Goal: Transaction & Acquisition: Purchase product/service

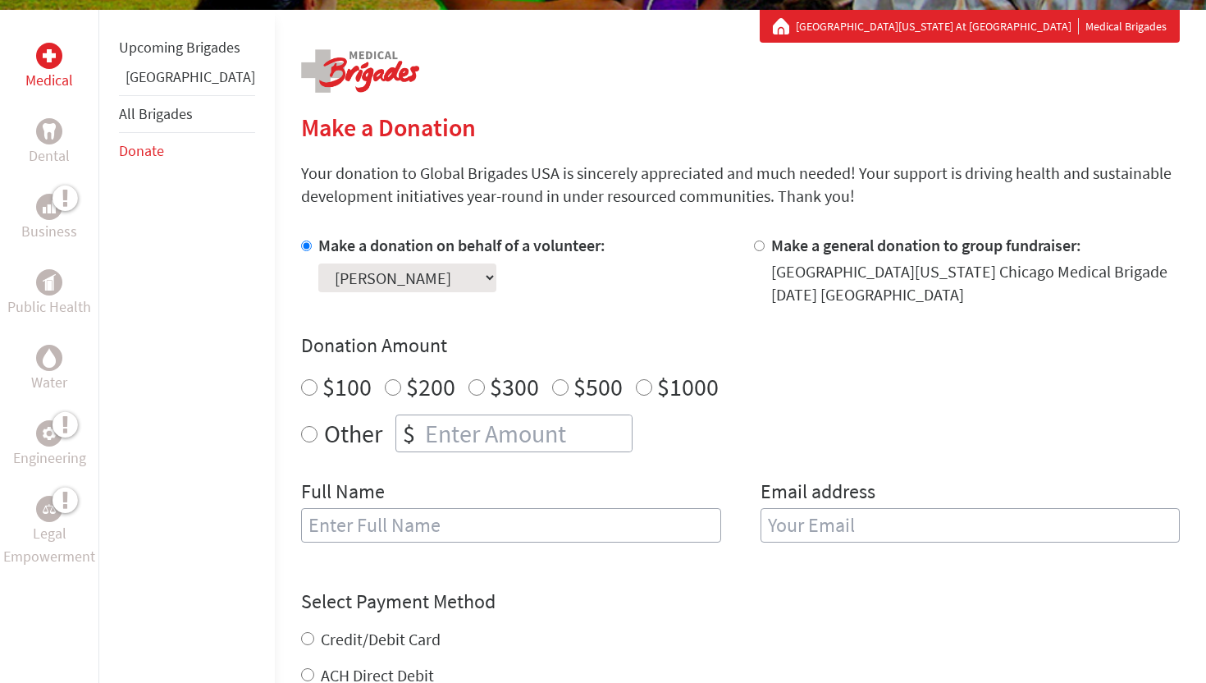
scroll to position [313, 0]
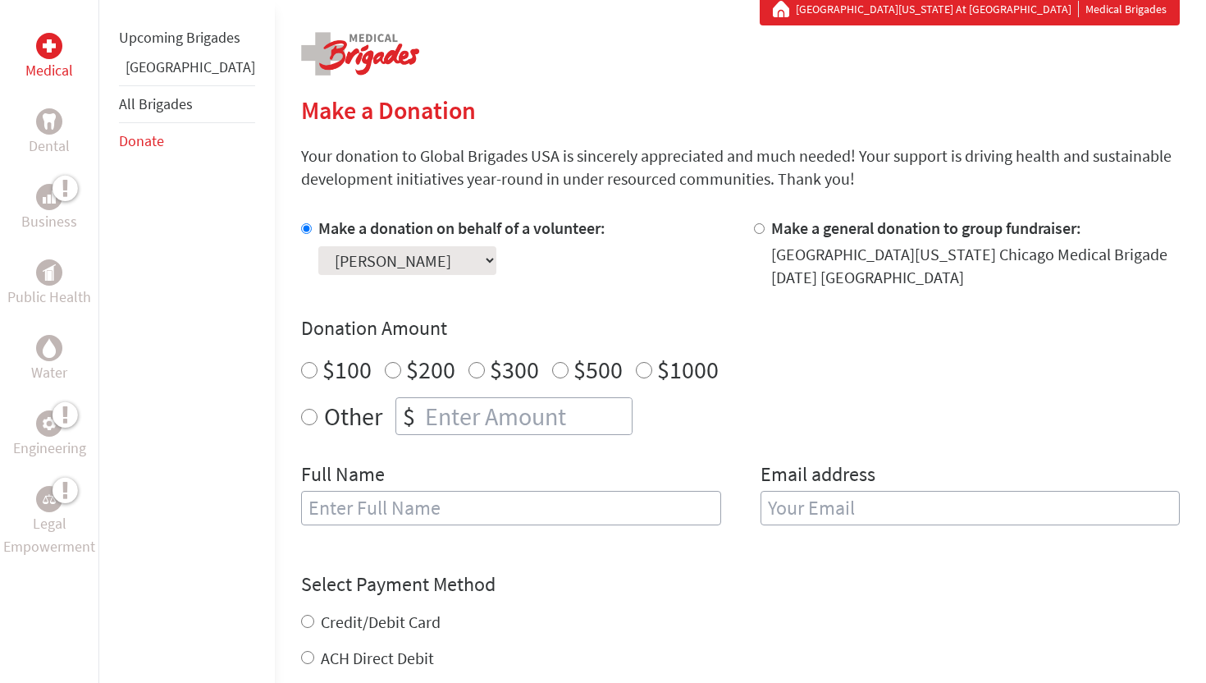
radio input "true"
click at [422, 409] on input "number" at bounding box center [527, 416] width 210 height 36
type input "250"
click at [347, 524] on input "text" at bounding box center [511, 508] width 420 height 34
type input "[PERSON_NAME]"
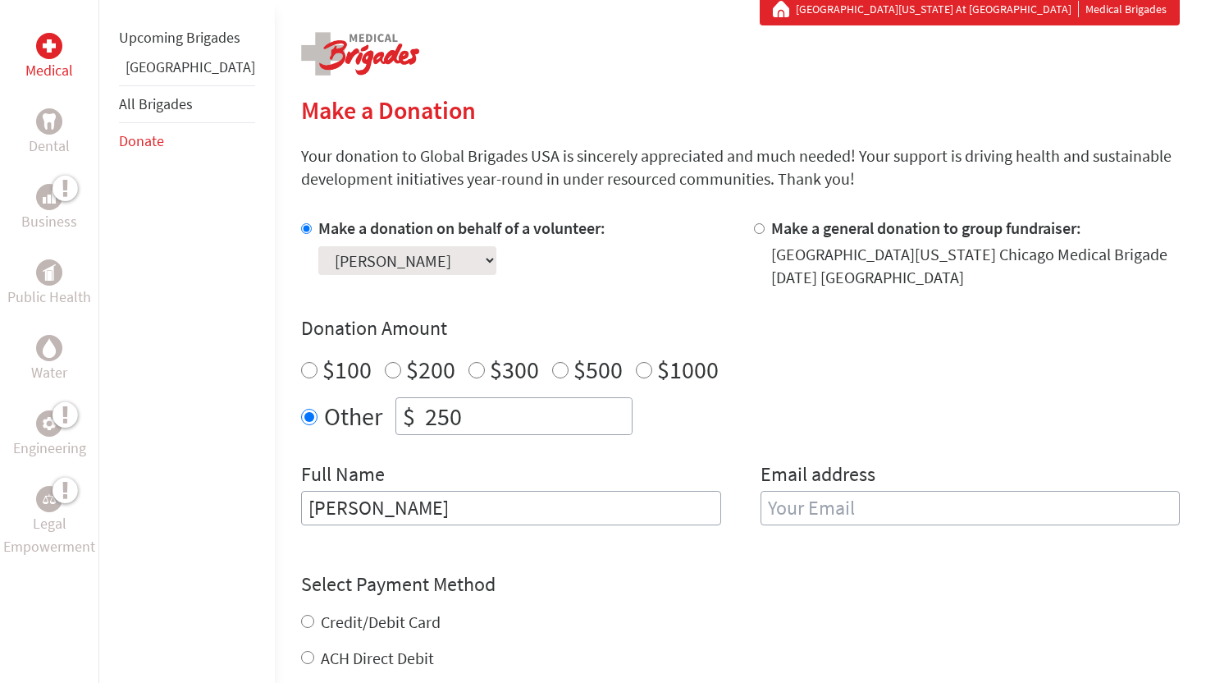
type input "[EMAIL_ADDRESS][DOMAIN_NAME]"
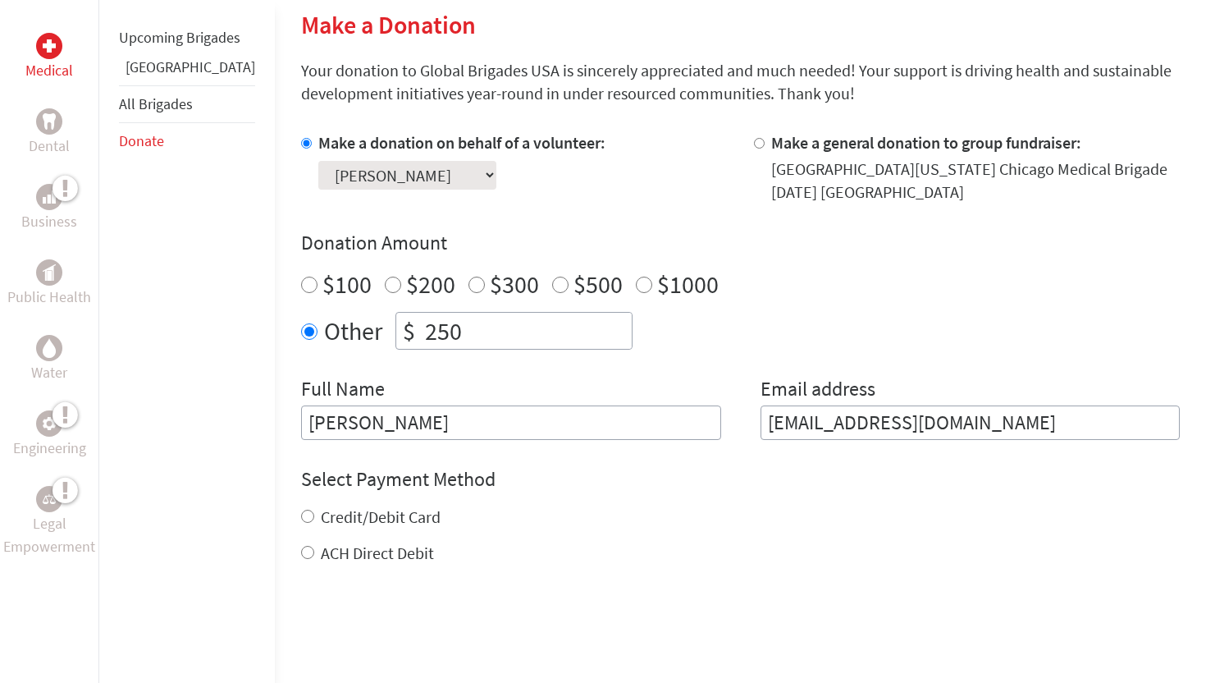
scroll to position [403, 0]
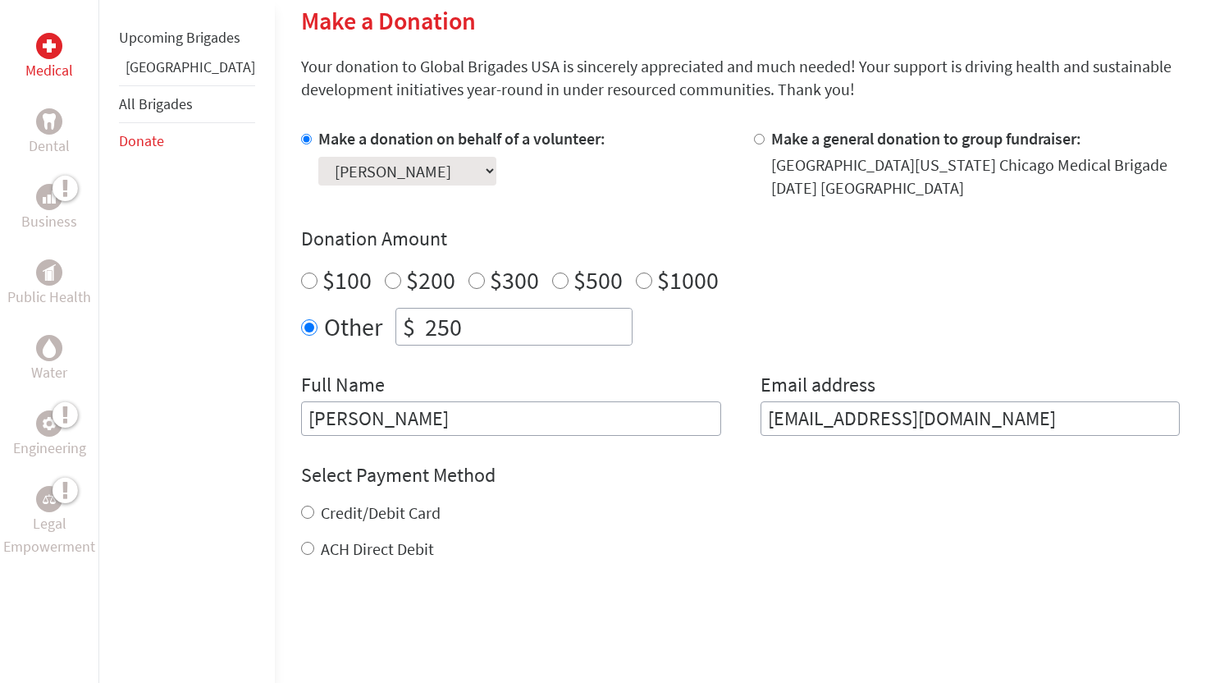
click at [352, 549] on label "ACH Direct Debit" at bounding box center [377, 548] width 113 height 21
click at [314, 549] on input "ACH Direct Debit" at bounding box center [307, 548] width 13 height 13
radio input "true"
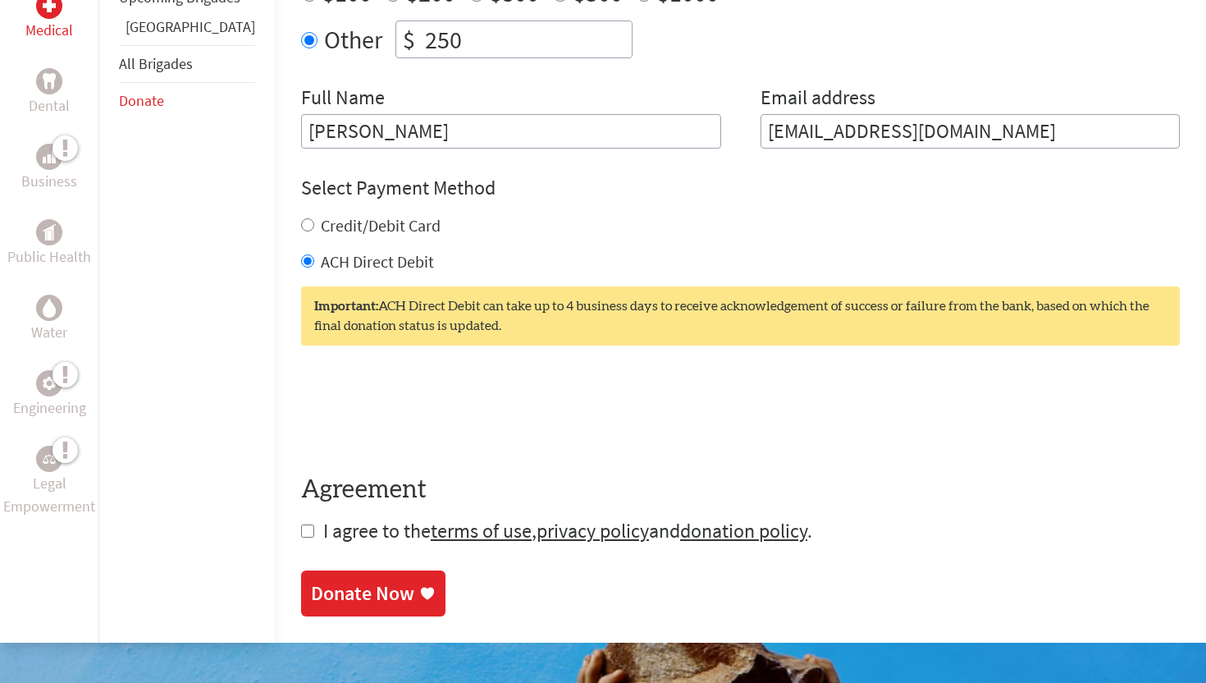
scroll to position [697, 0]
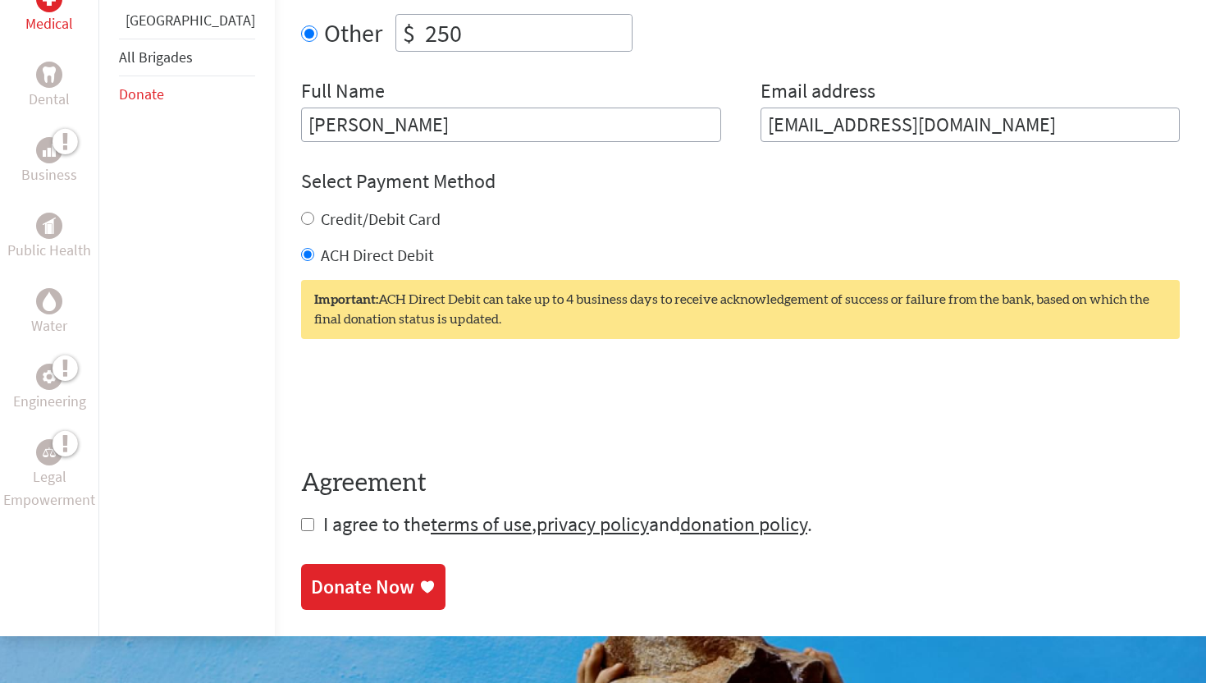
click at [301, 530] on input "checkbox" at bounding box center [307, 524] width 13 height 13
checkbox input "true"
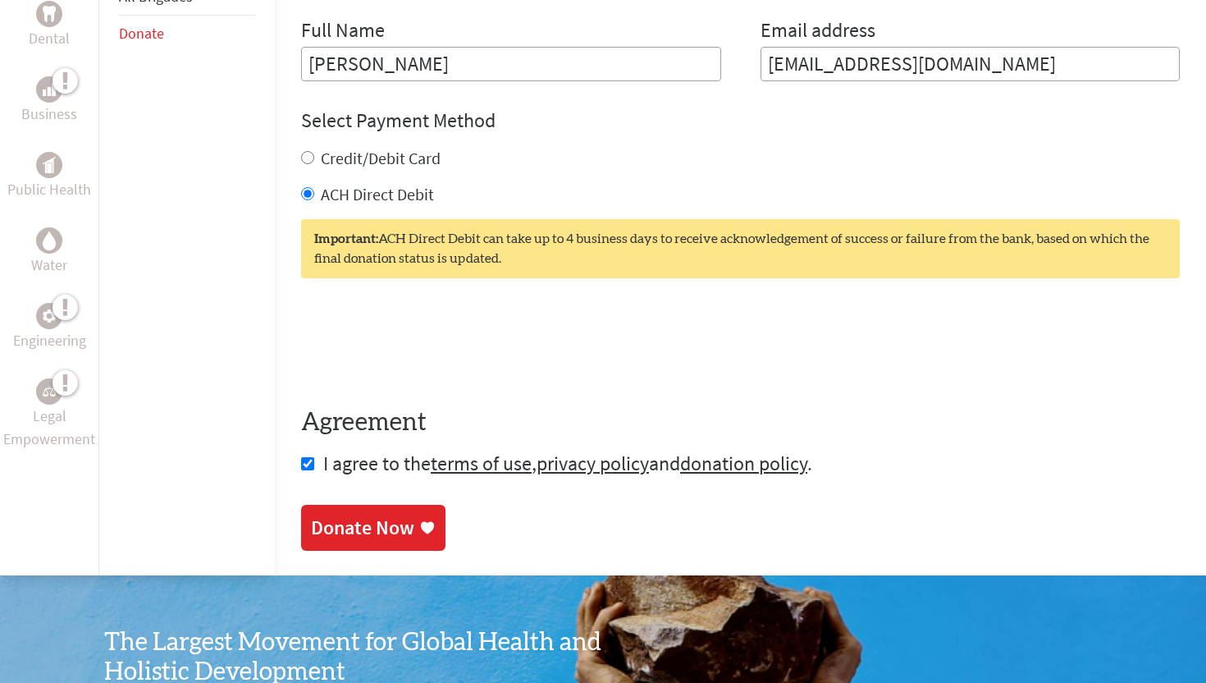
scroll to position [747, 0]
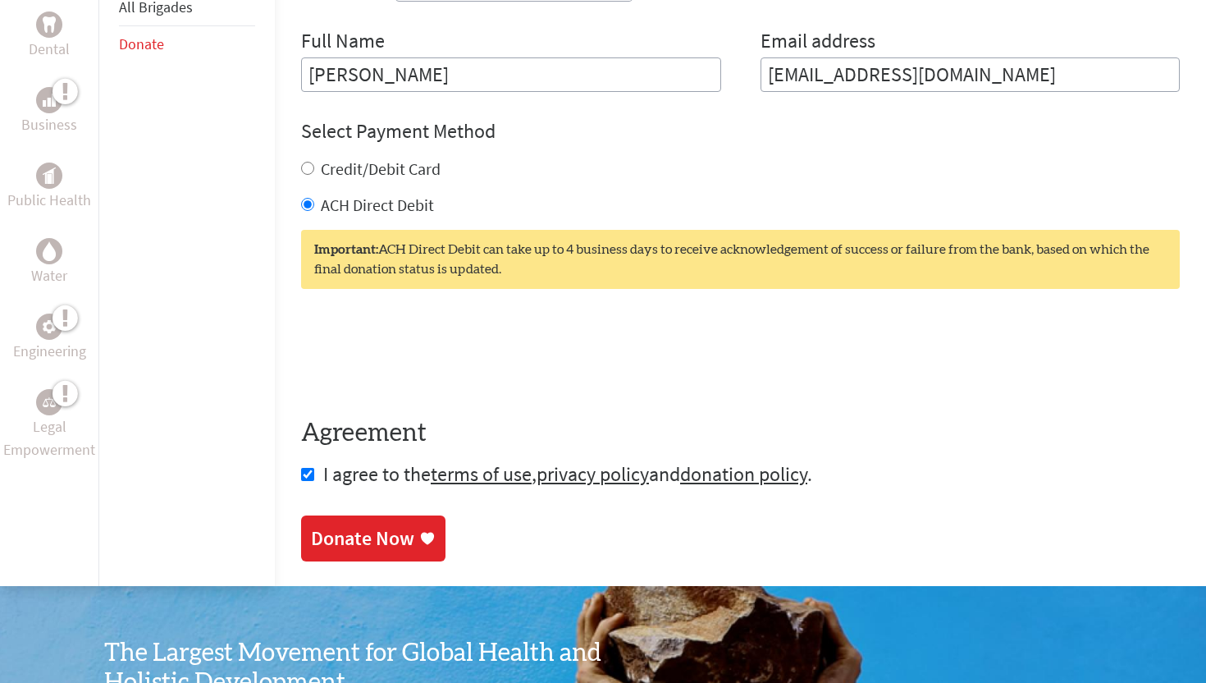
click at [338, 533] on div "Donate Now" at bounding box center [362, 538] width 103 height 26
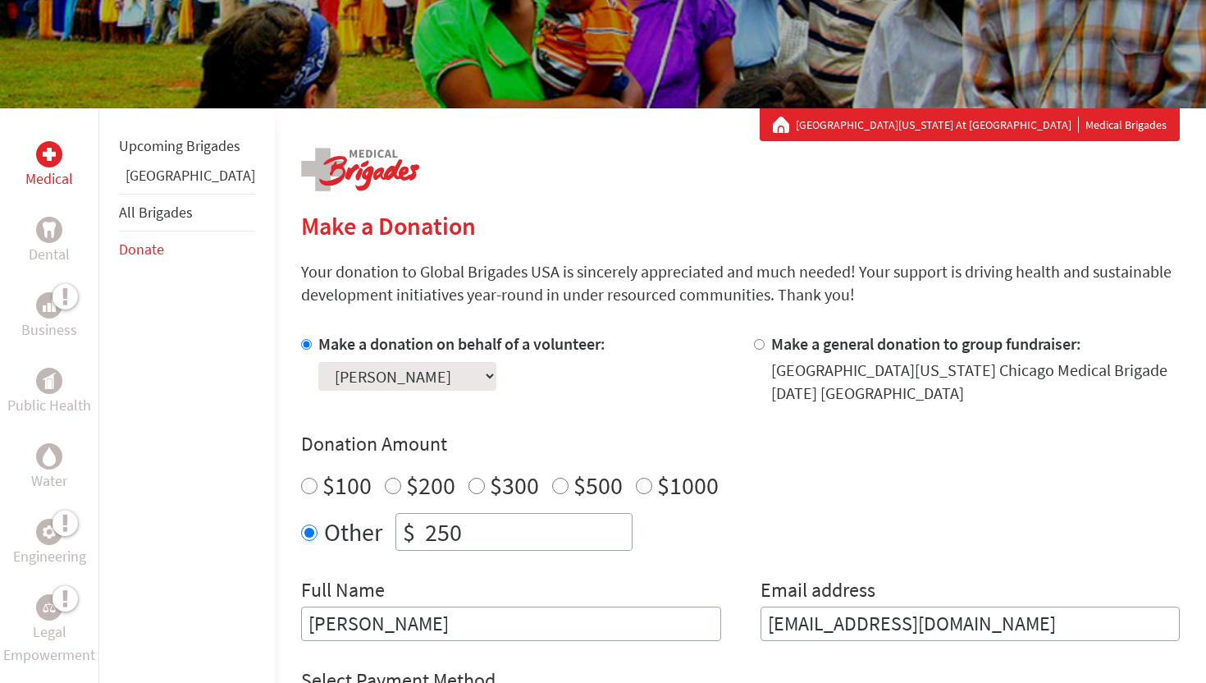
scroll to position [199, 0]
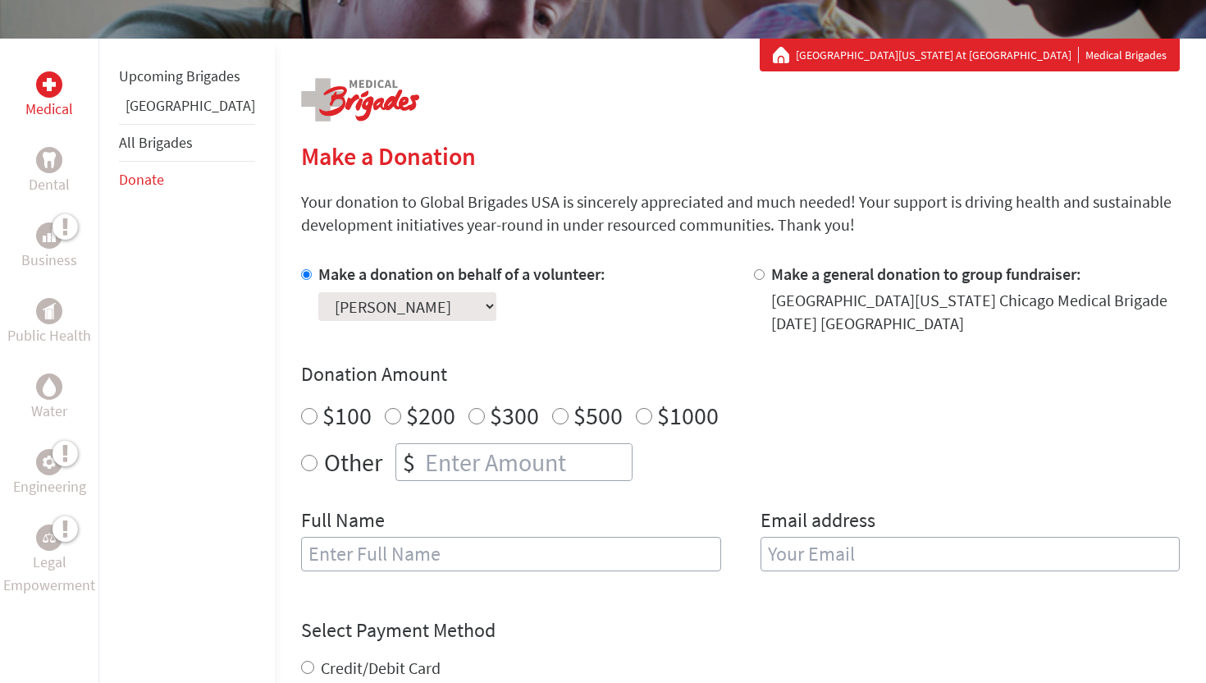
scroll to position [268, 0]
radio input "true"
click at [445, 462] on input "number" at bounding box center [527, 461] width 210 height 36
type input "250"
click at [364, 551] on input "text" at bounding box center [511, 553] width 420 height 34
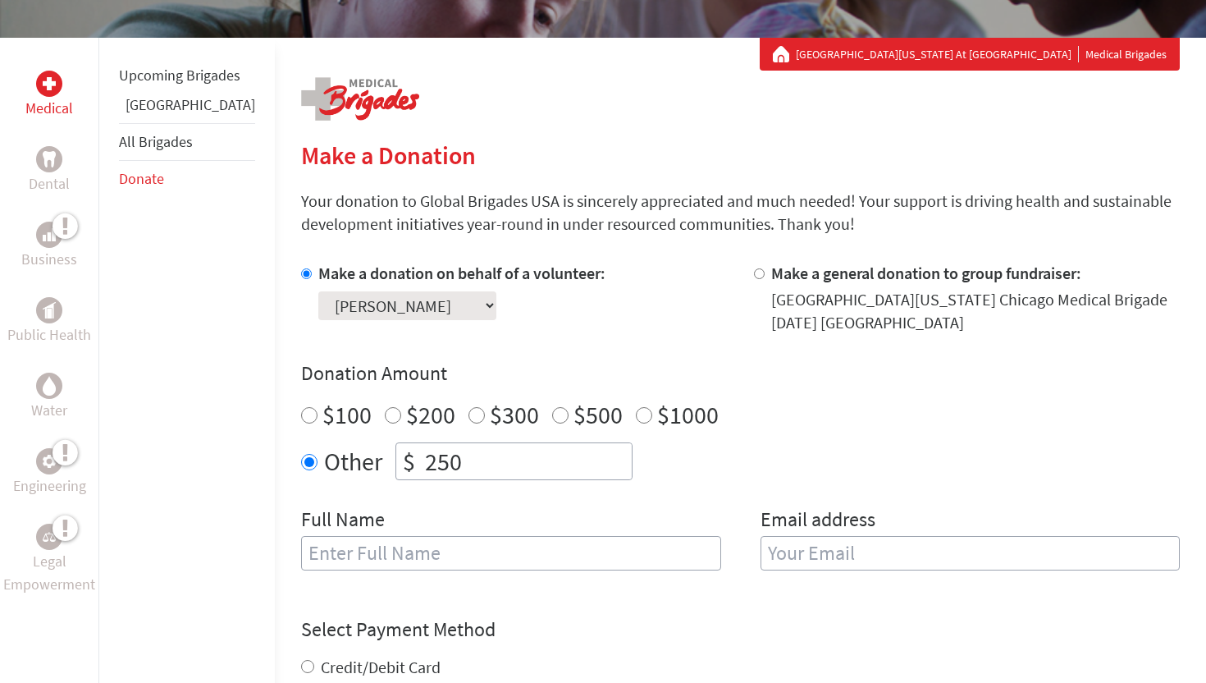
type input "[PERSON_NAME]"
type input "[EMAIL_ADDRESS][DOMAIN_NAME]"
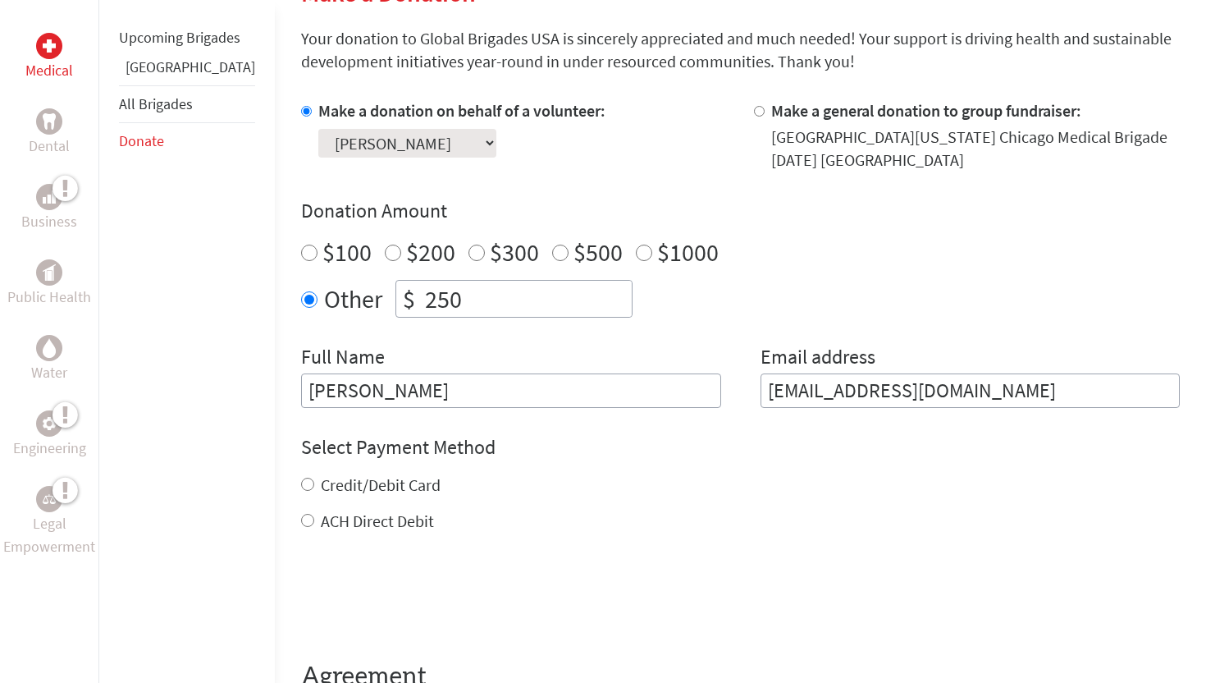
scroll to position [440, 0]
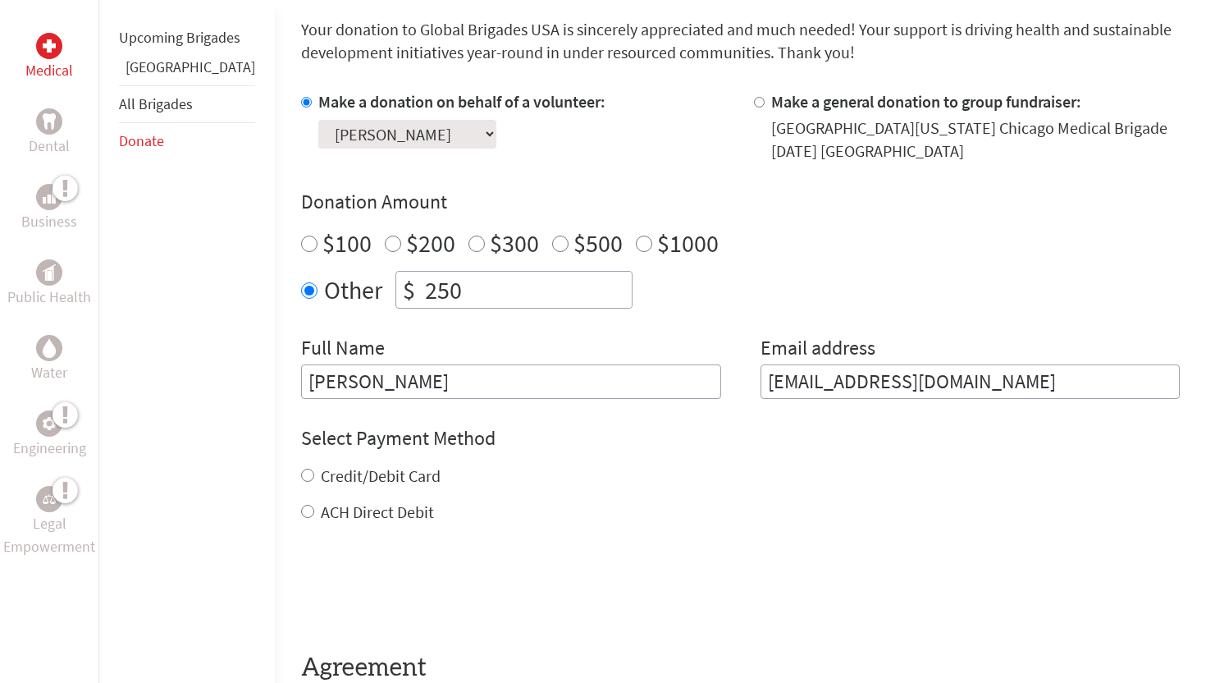
click at [349, 516] on label "ACH Direct Debit" at bounding box center [377, 511] width 113 height 21
click at [314, 516] on input "ACH Direct Debit" at bounding box center [307, 511] width 13 height 13
radio input "true"
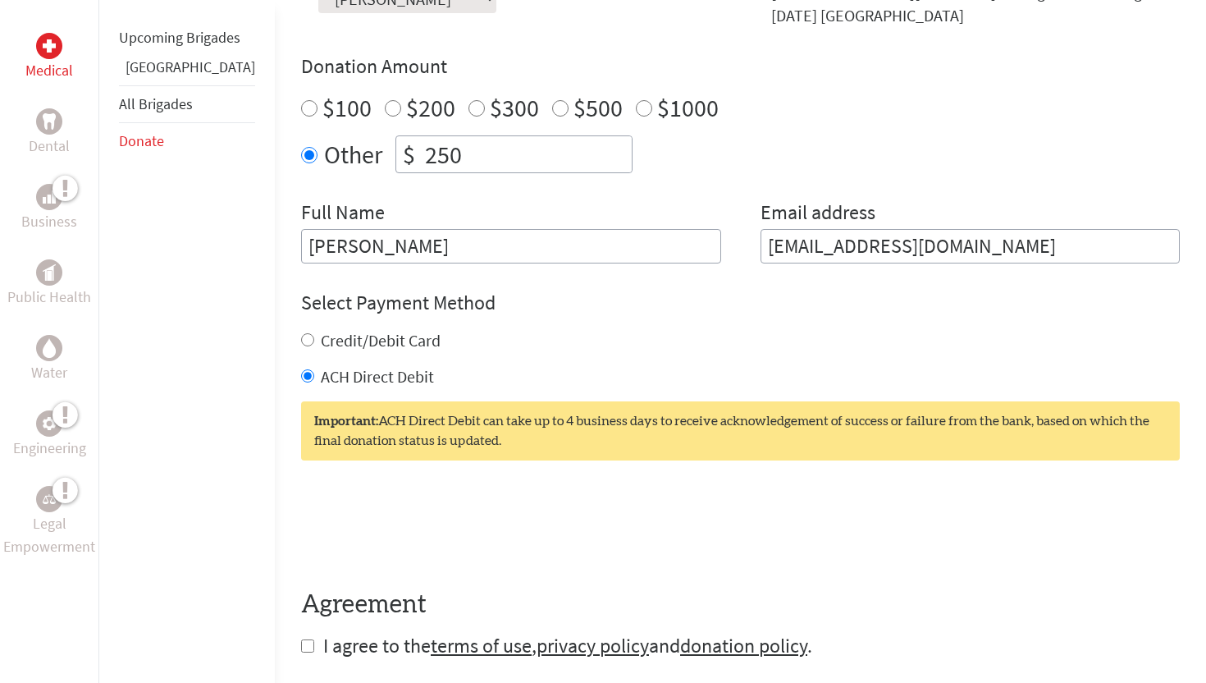
scroll to position [597, 0]
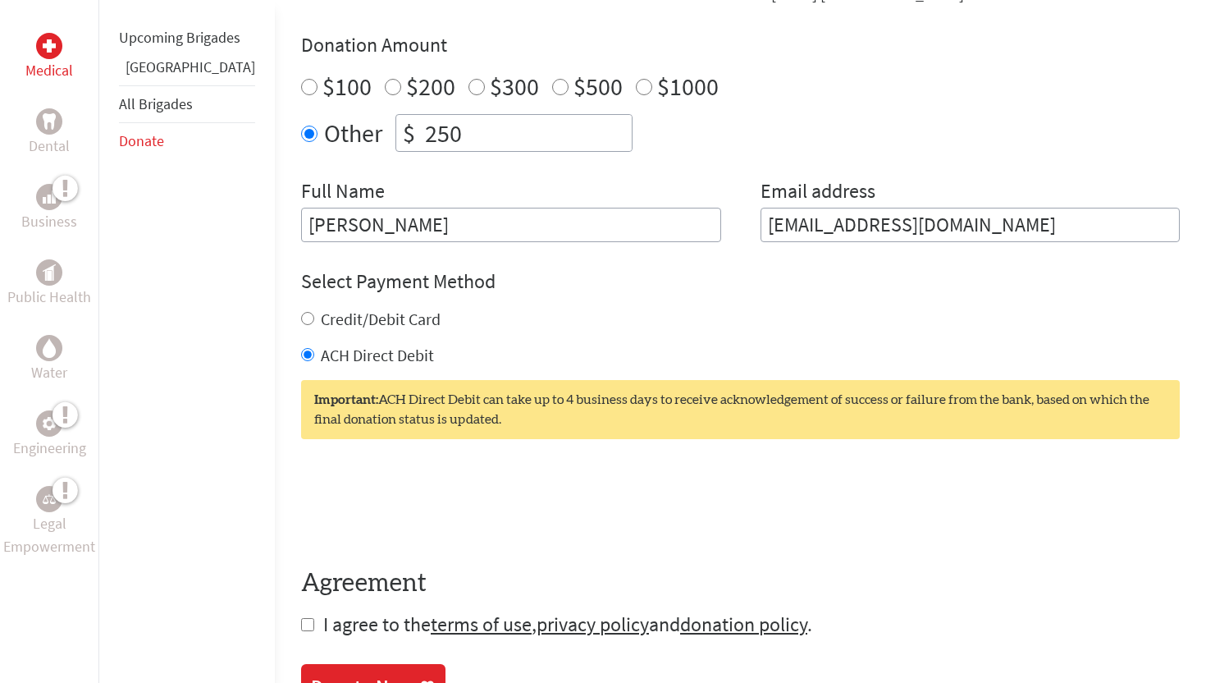
click at [301, 620] on input "checkbox" at bounding box center [307, 624] width 13 height 13
checkbox input "true"
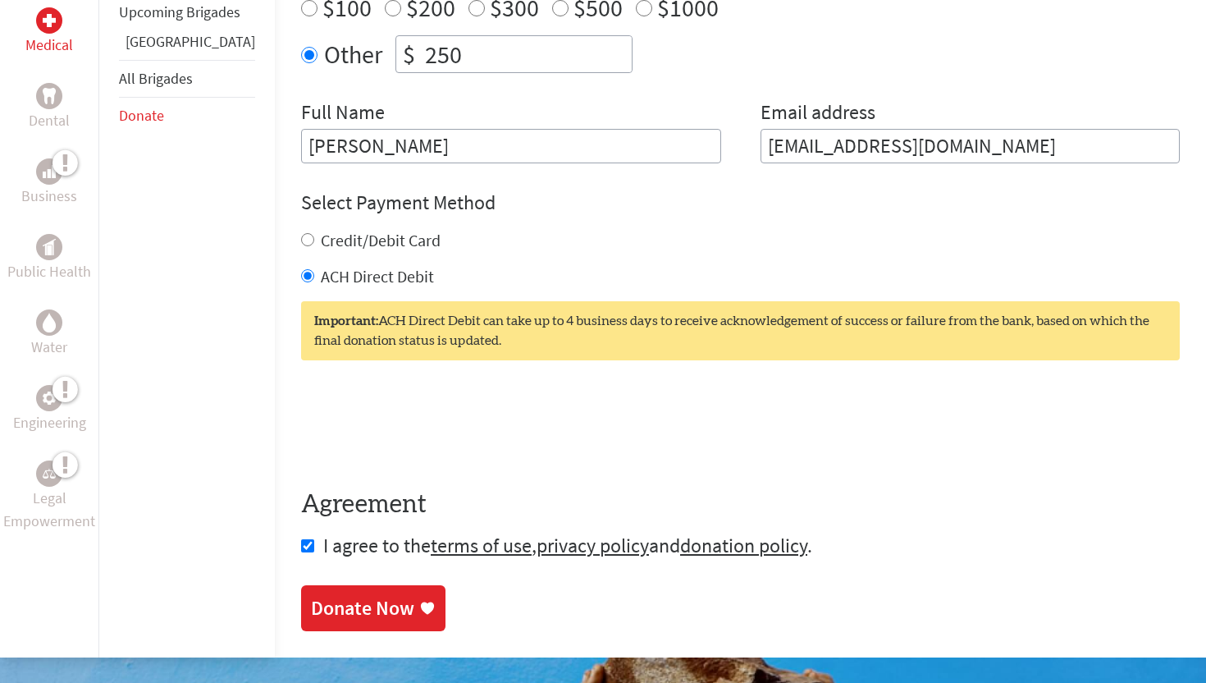
scroll to position [690, 0]
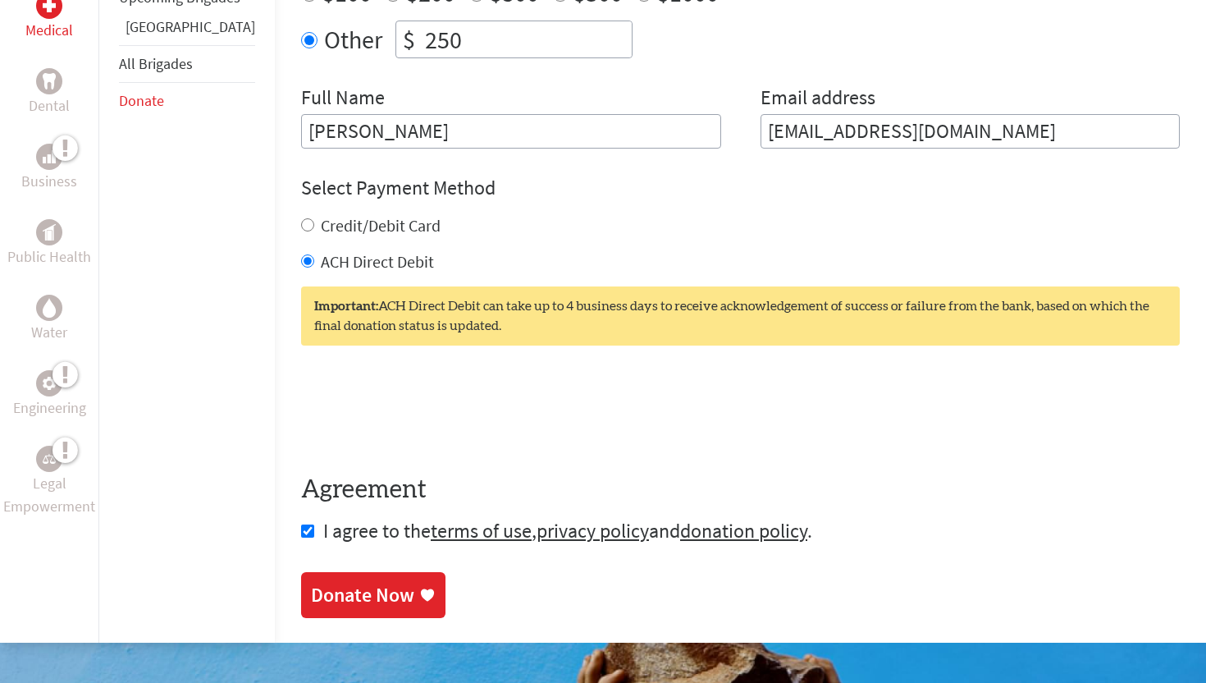
click at [311, 596] on div "Donate Now" at bounding box center [362, 595] width 103 height 26
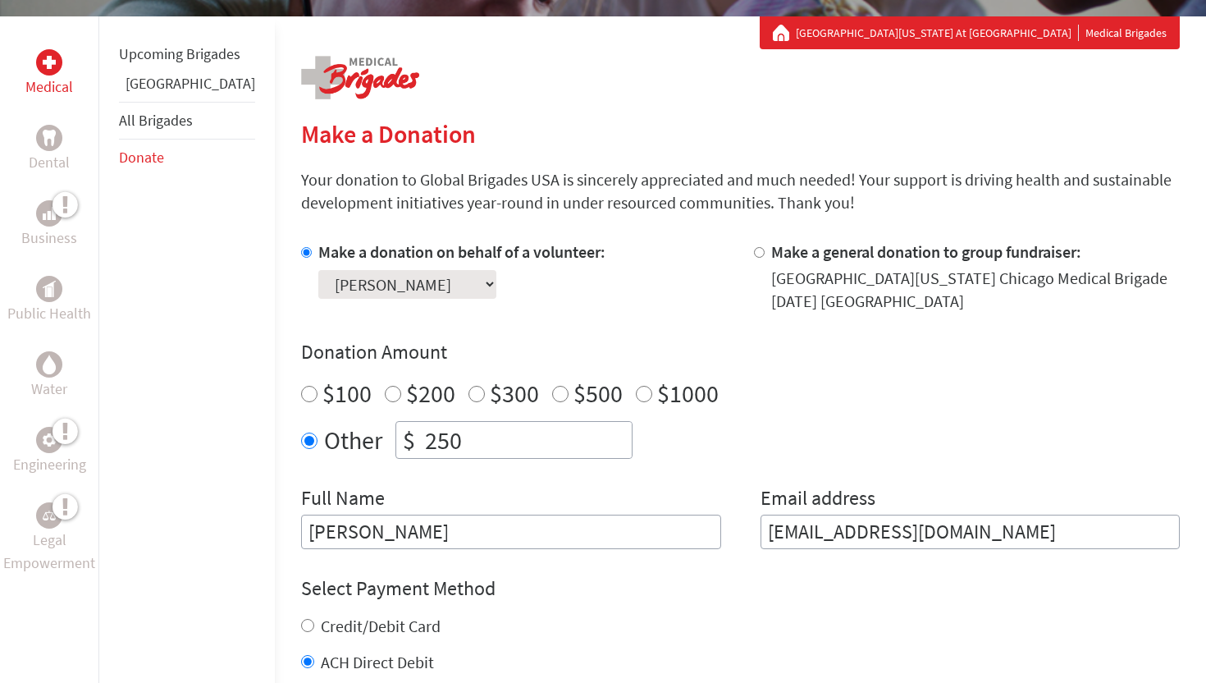
scroll to position [291, 0]
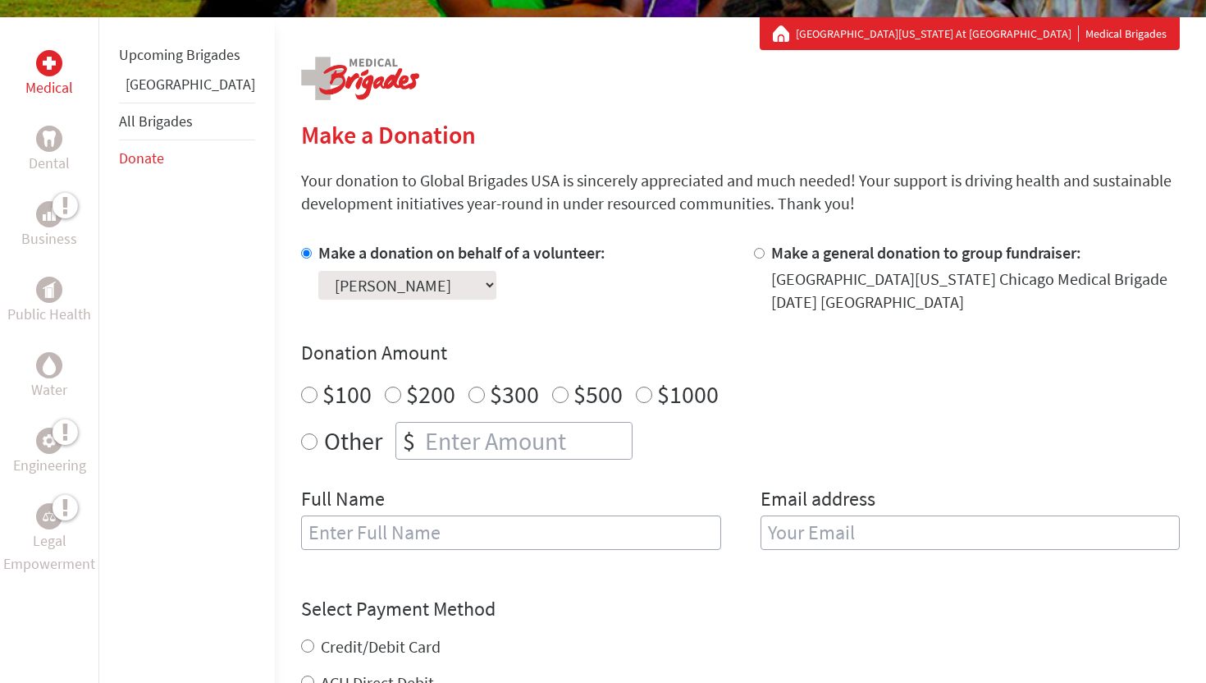
scroll to position [302, 0]
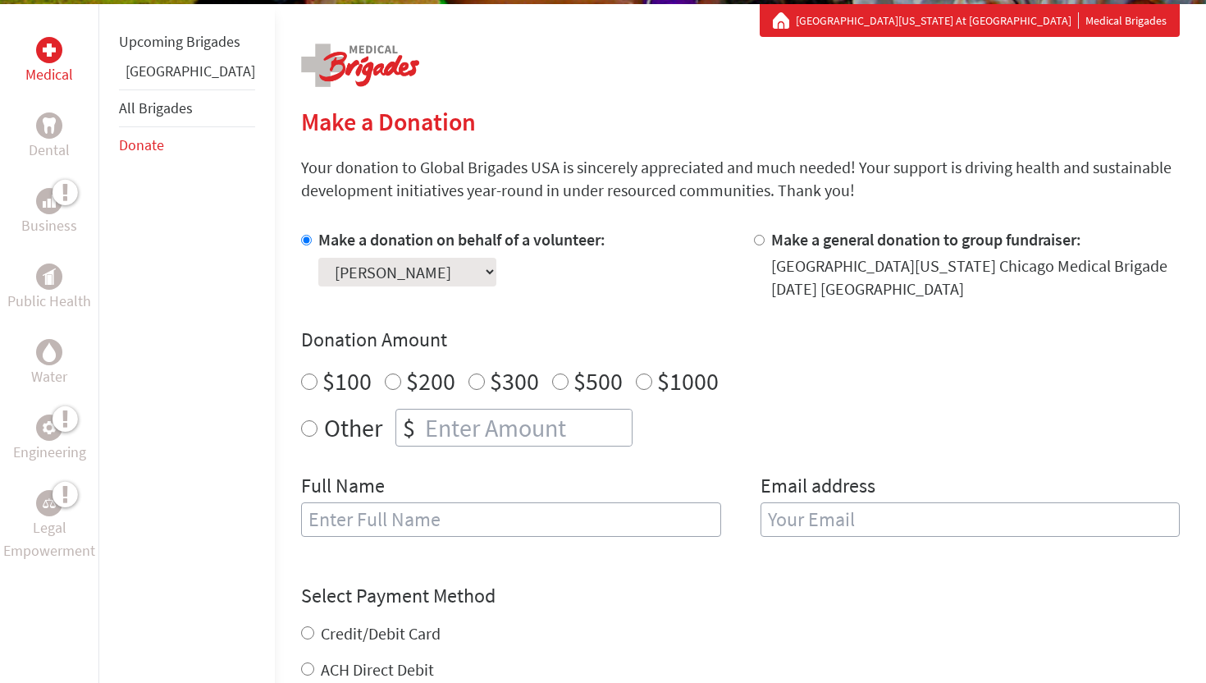
radio input "true"
click at [428, 423] on input "number" at bounding box center [527, 427] width 210 height 36
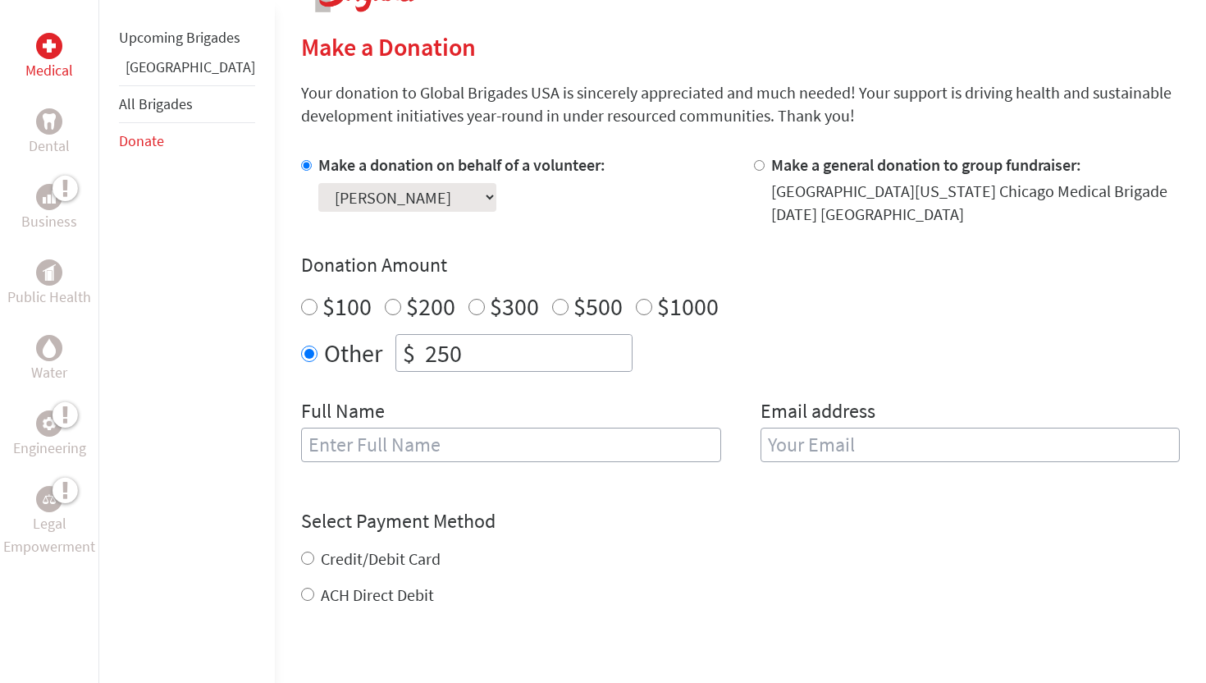
scroll to position [380, 0]
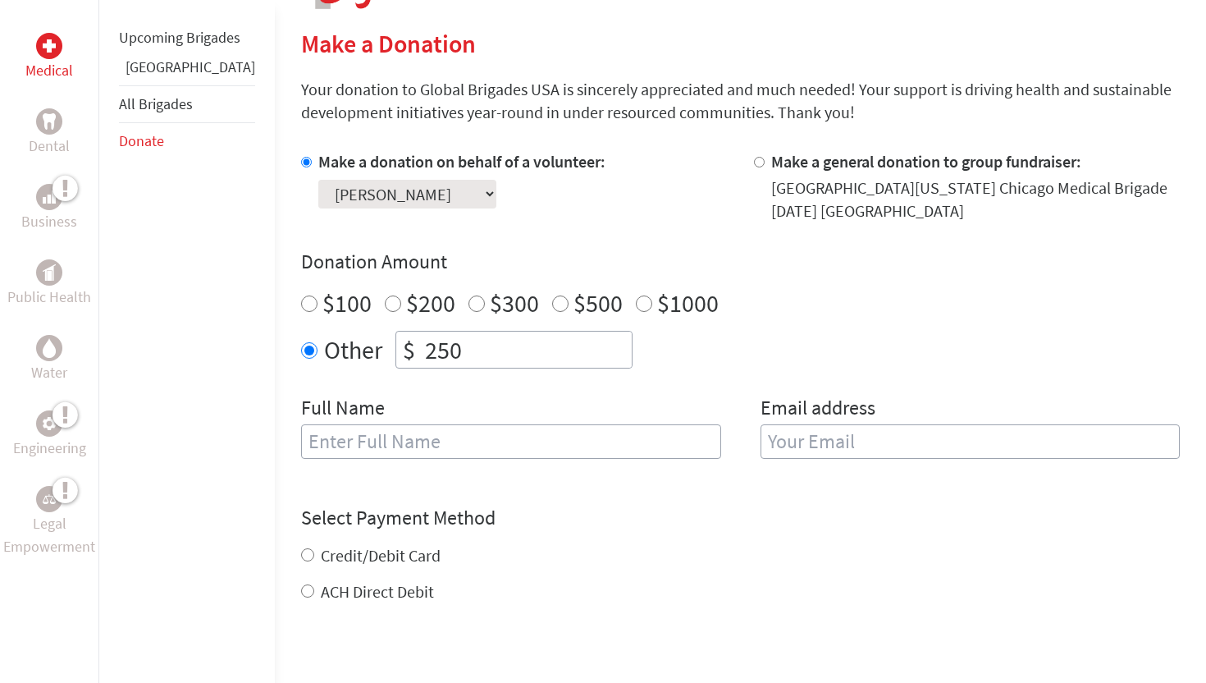
type input "250"
click at [369, 437] on input "text" at bounding box center [511, 441] width 420 height 34
type input "[PERSON_NAME]"
type input "[EMAIL_ADDRESS][DOMAIN_NAME]"
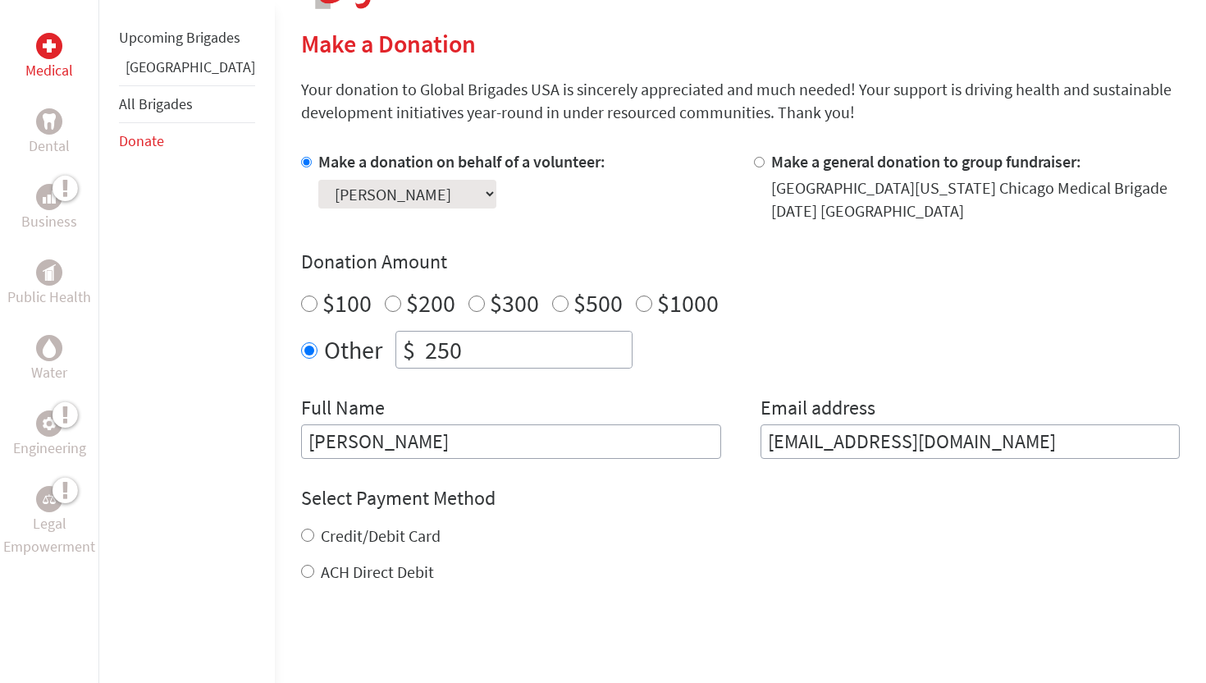
scroll to position [438, 0]
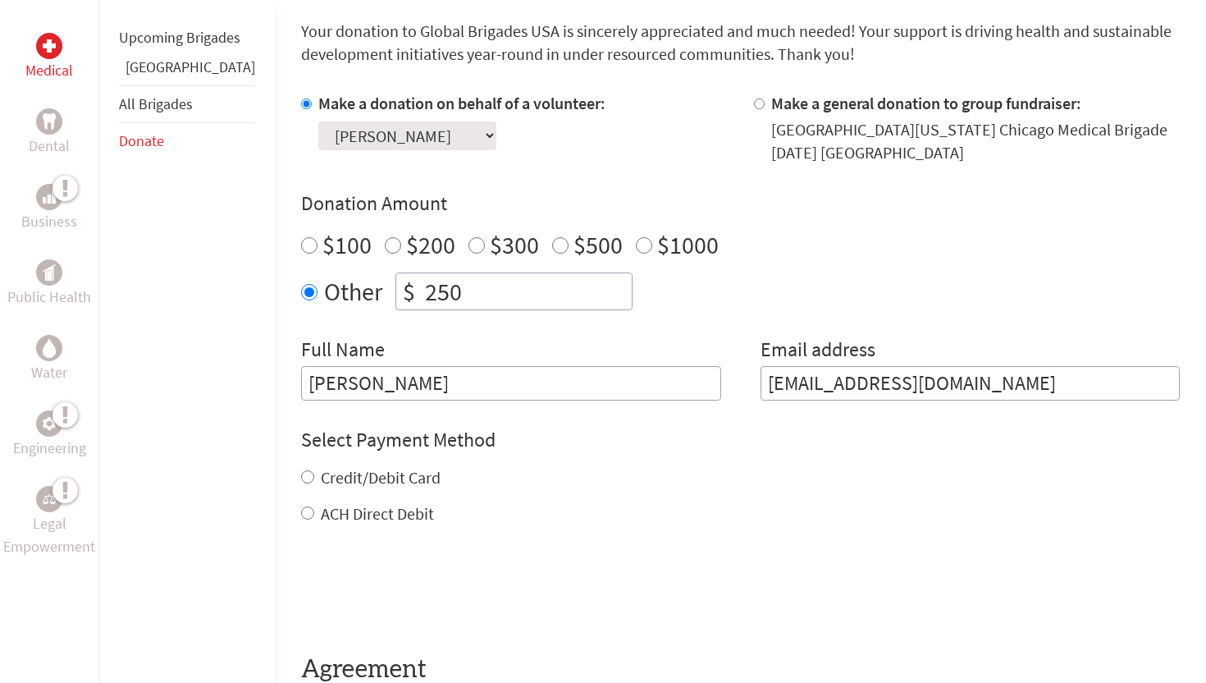
click at [321, 510] on label "ACH Direct Debit" at bounding box center [377, 513] width 113 height 21
click at [301, 510] on input "ACH Direct Debit" at bounding box center [307, 512] width 13 height 13
radio input "true"
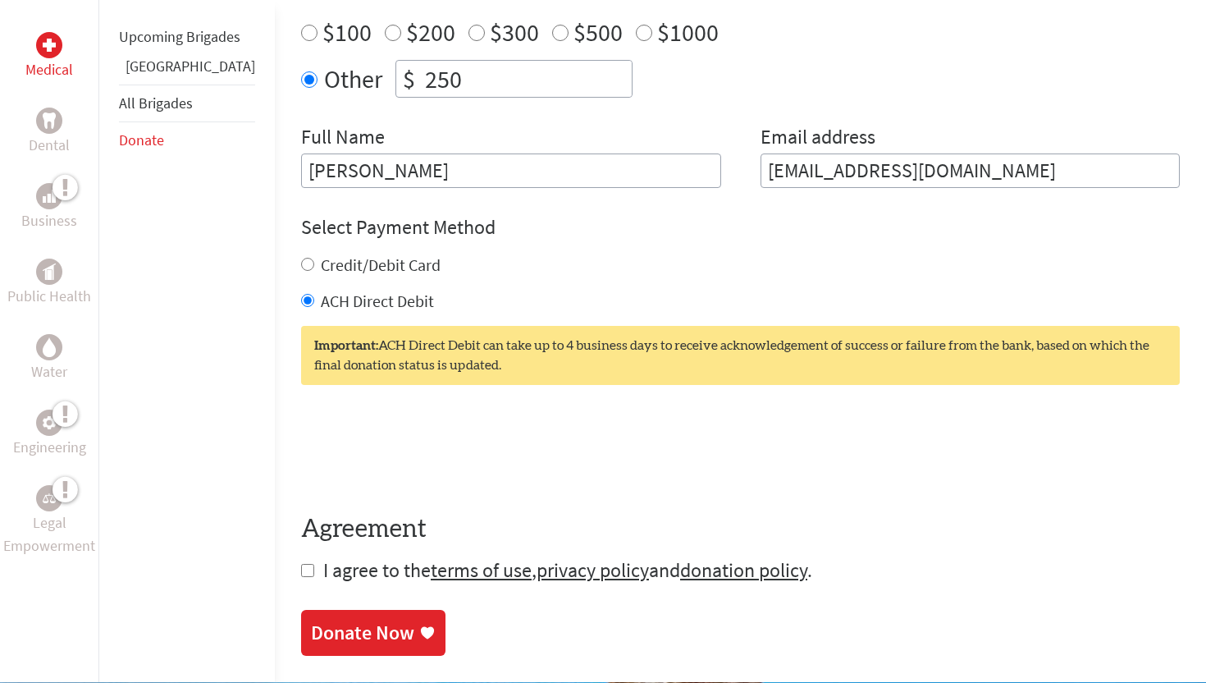
scroll to position [654, 0]
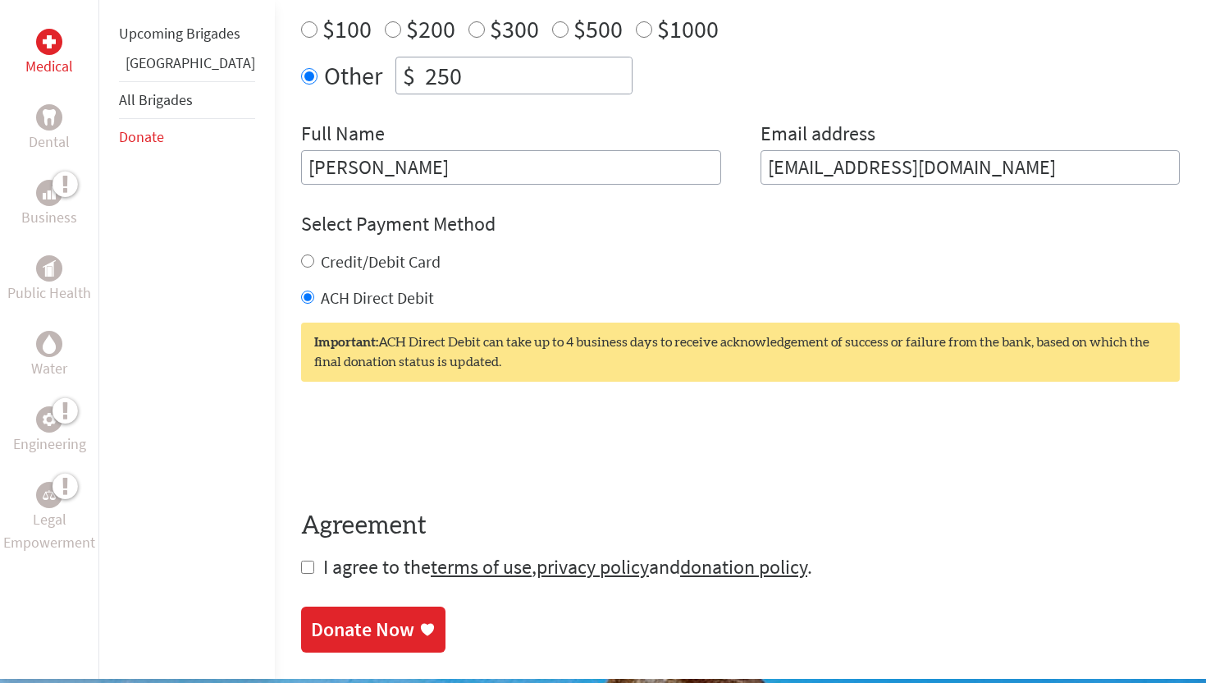
click at [301, 571] on input "checkbox" at bounding box center [307, 566] width 13 height 13
checkbox input "true"
click at [311, 626] on div "Donate Now" at bounding box center [362, 631] width 103 height 26
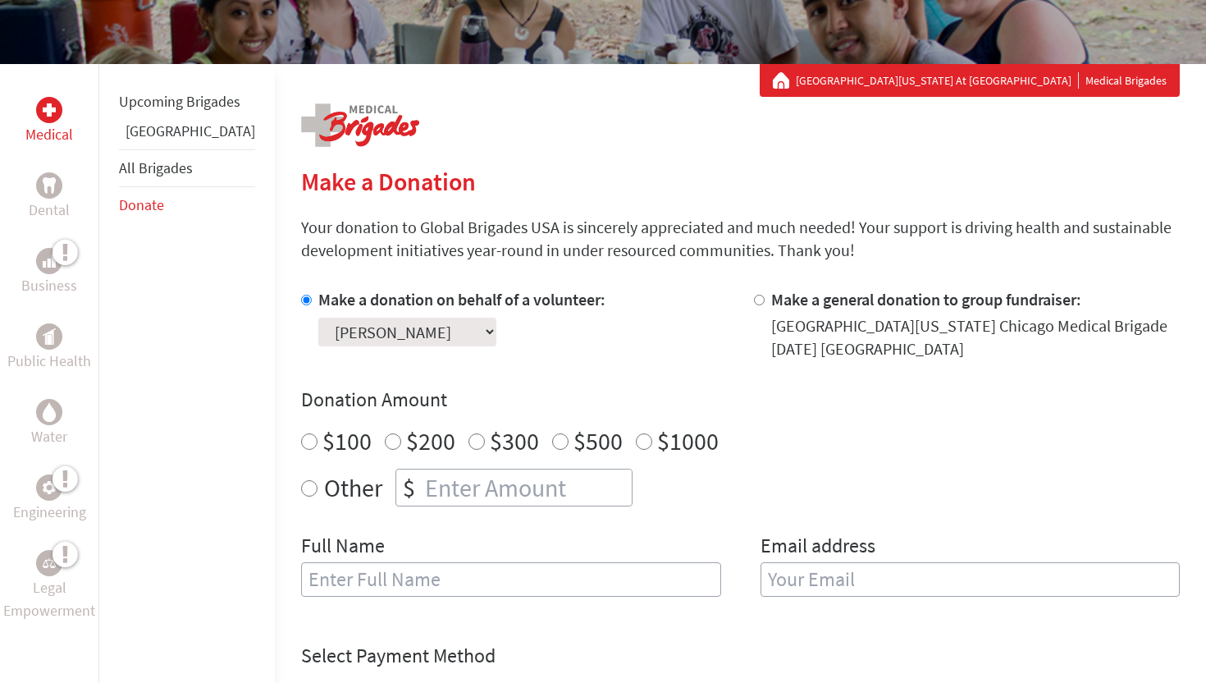
scroll to position [259, 0]
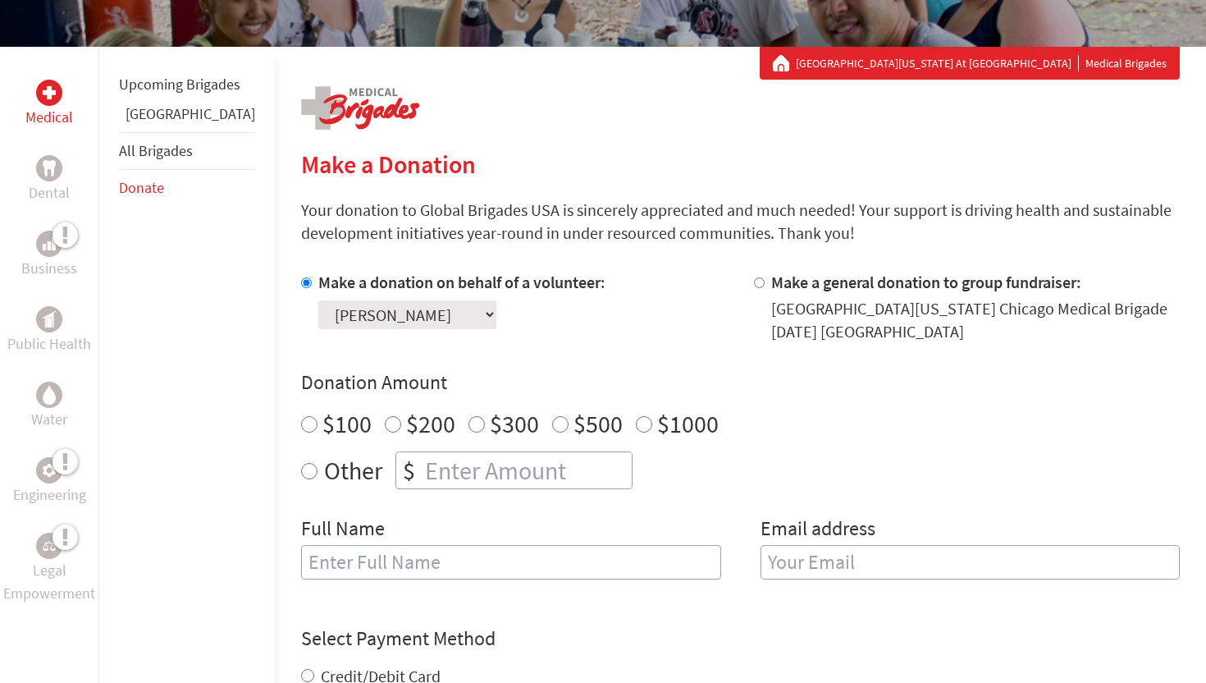
radio input "true"
click at [432, 467] on input "number" at bounding box center [527, 470] width 210 height 36
type input "250"
click at [365, 565] on input "text" at bounding box center [511, 562] width 420 height 34
type input "[PERSON_NAME]"
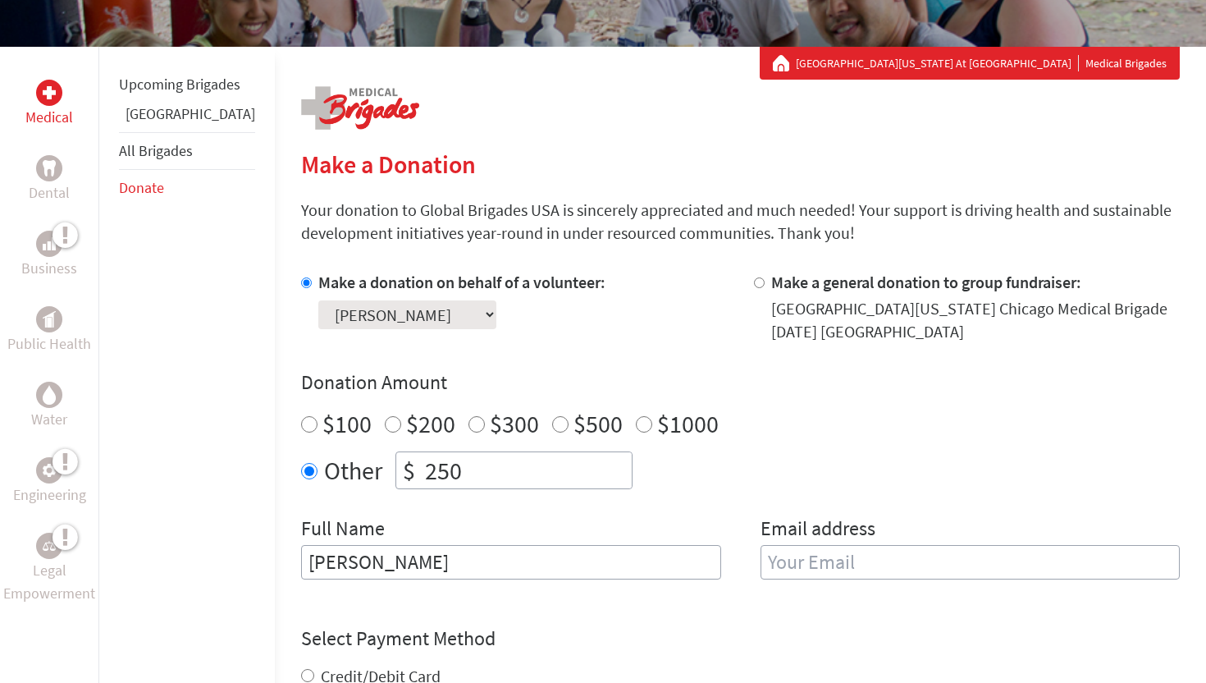
type input "[EMAIL_ADDRESS][DOMAIN_NAME]"
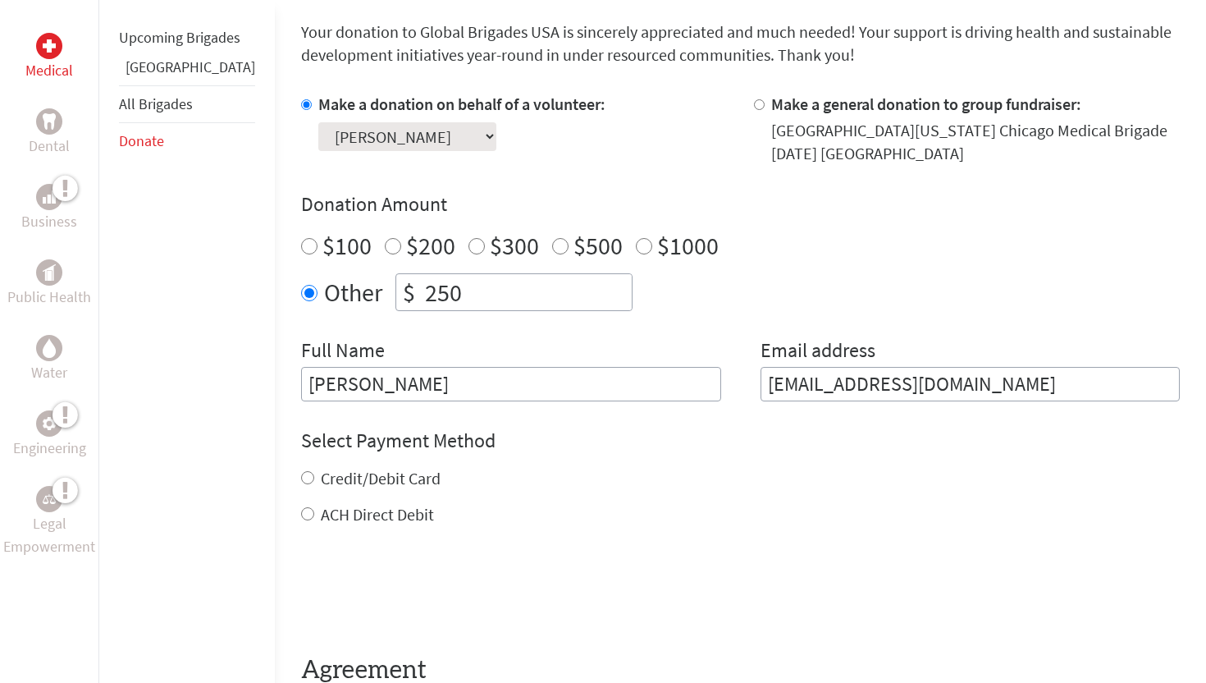
scroll to position [452, 0]
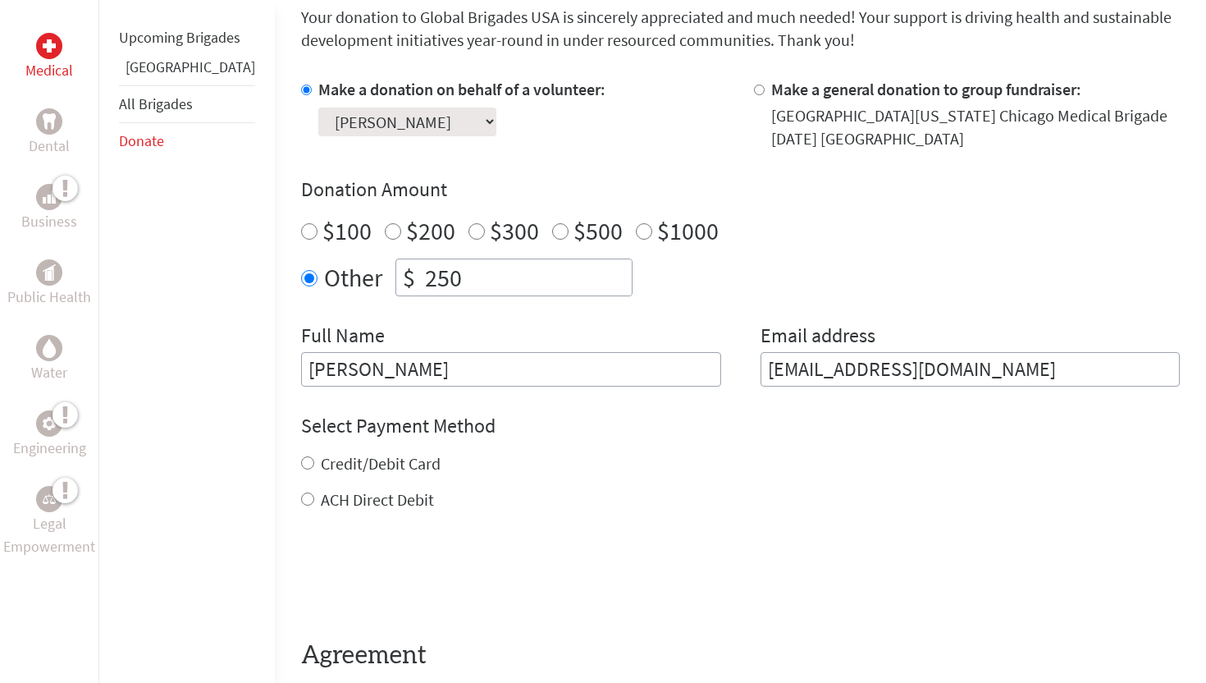
click at [301, 502] on input "ACH Direct Debit" at bounding box center [307, 498] width 13 height 13
radio input "true"
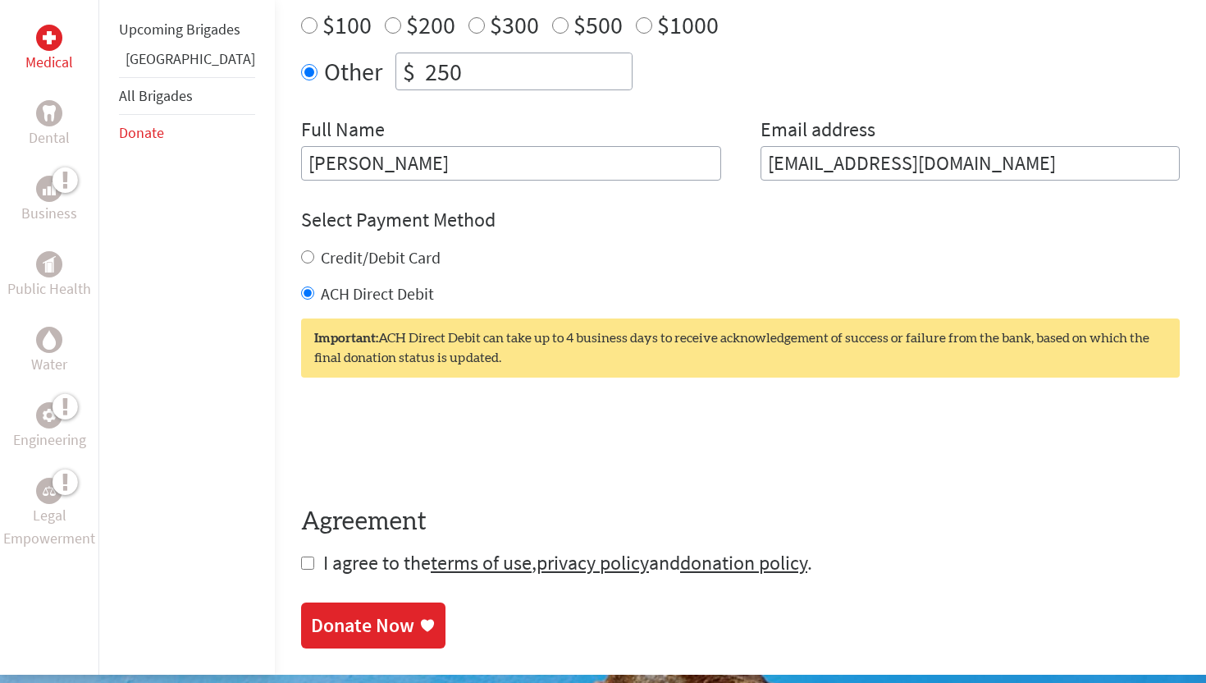
scroll to position [662, 0]
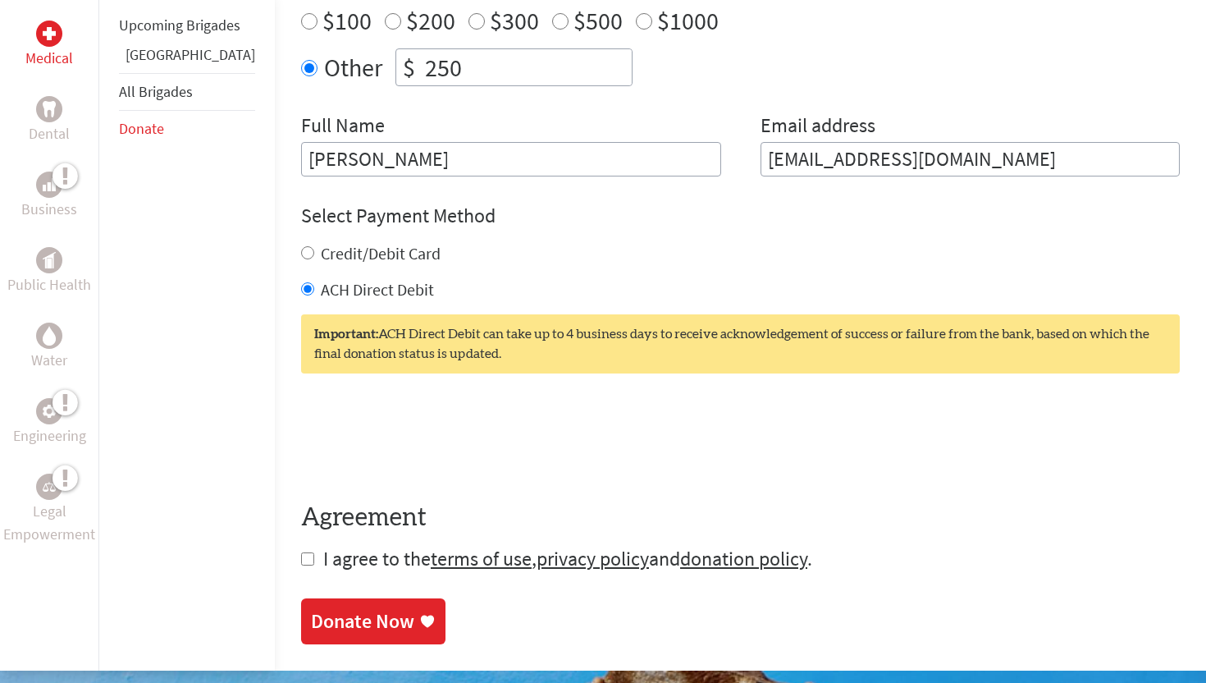
click at [301, 560] on input "checkbox" at bounding box center [307, 558] width 13 height 13
checkbox input "true"
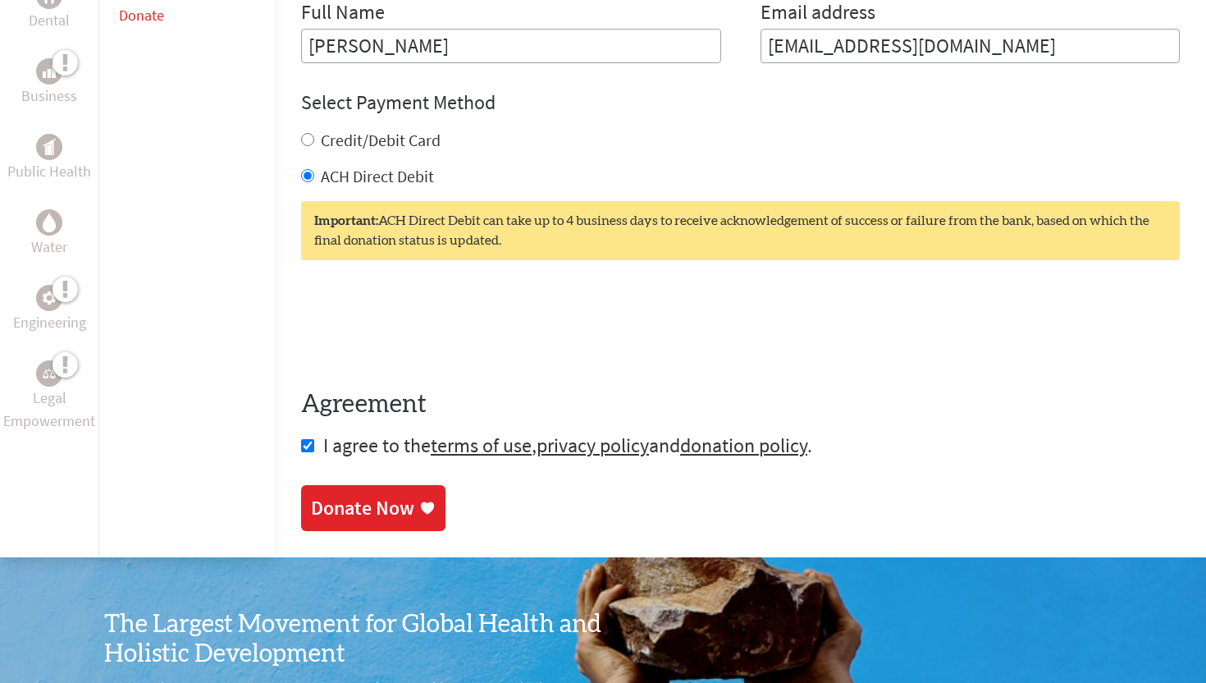
scroll to position [751, 0]
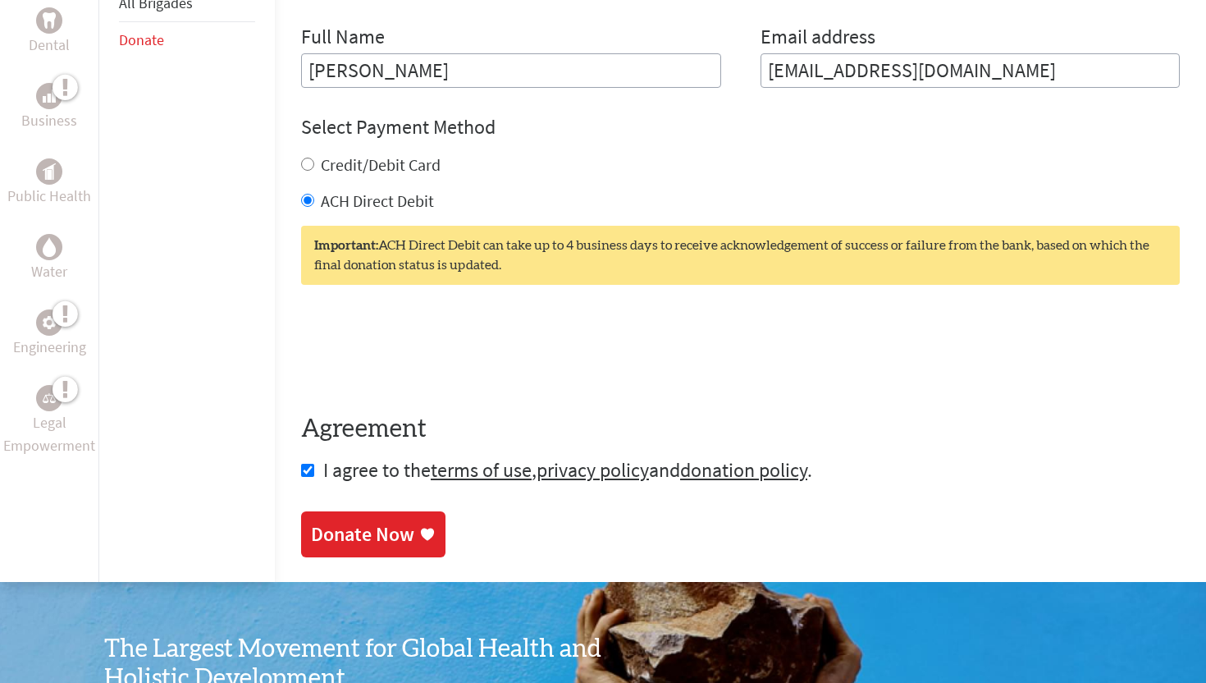
click at [345, 527] on div "Donate Now" at bounding box center [362, 534] width 103 height 26
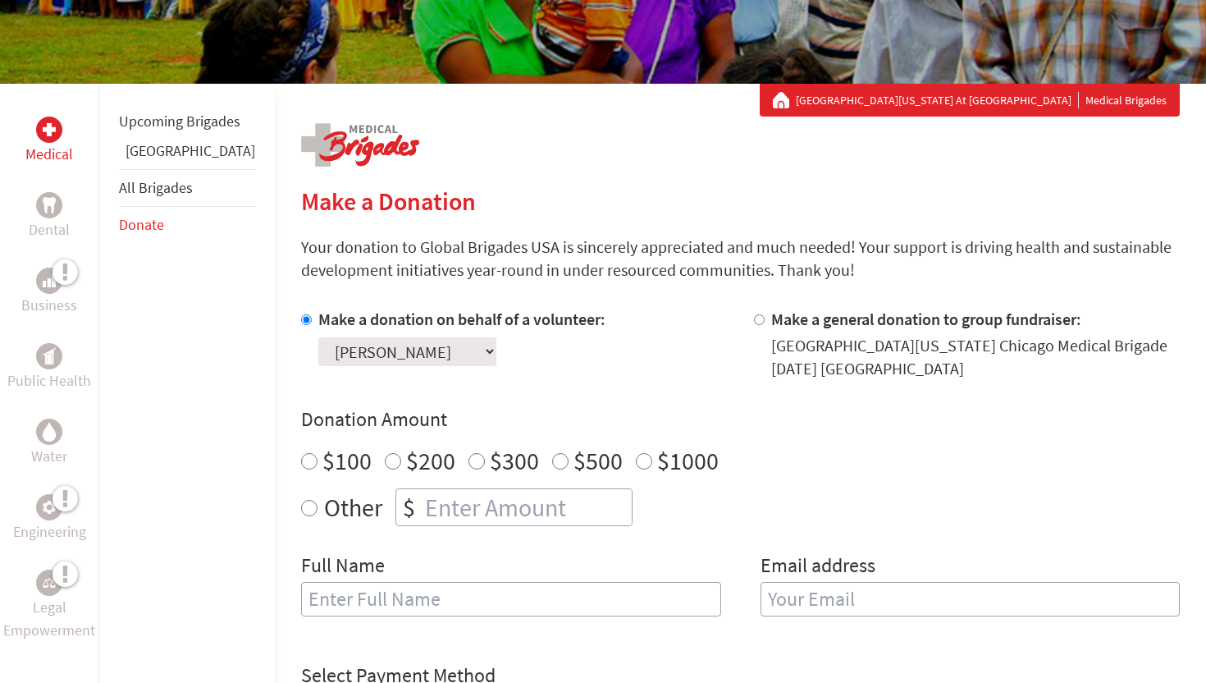
scroll to position [254, 0]
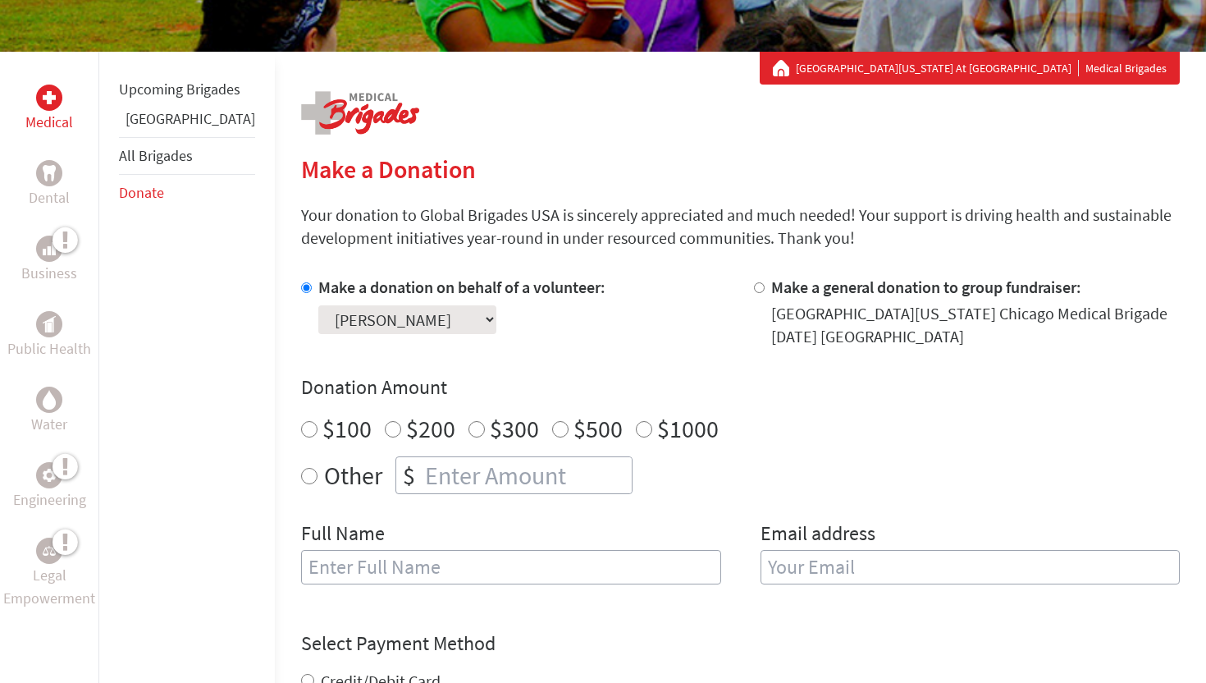
radio input "true"
click at [423, 486] on input "number" at bounding box center [527, 475] width 210 height 36
type input "250"
click at [344, 574] on input "text" at bounding box center [511, 567] width 420 height 34
type input "[PERSON_NAME]"
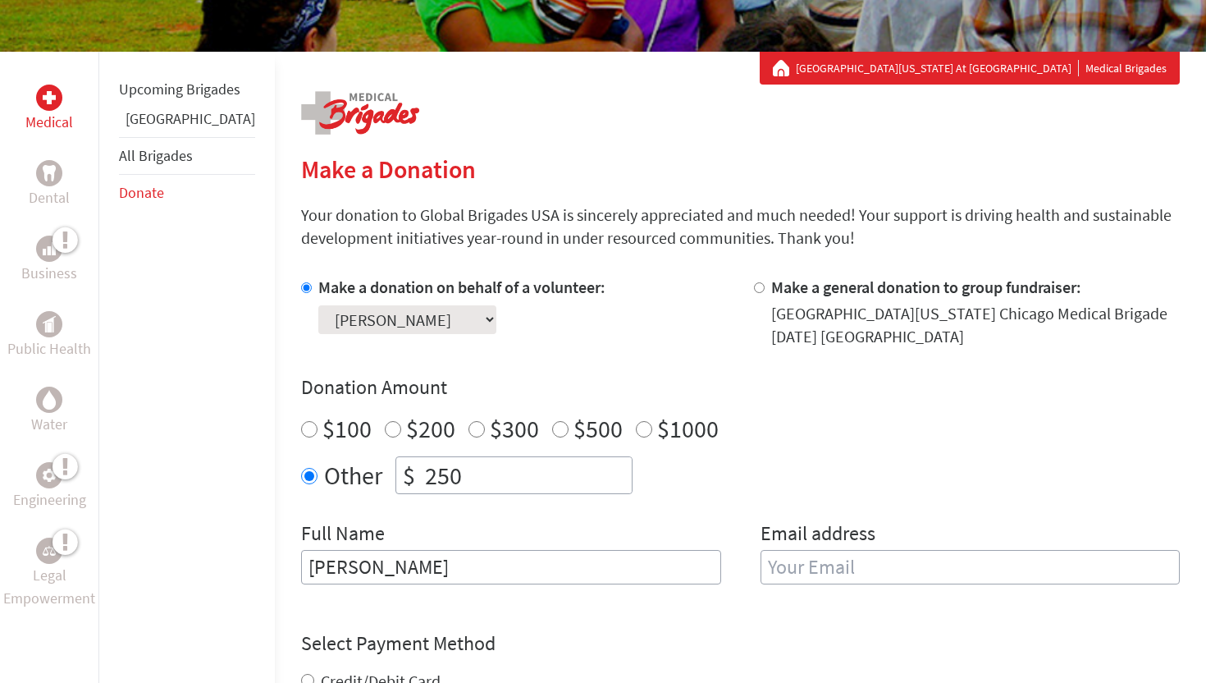
type input "[EMAIL_ADDRESS][DOMAIN_NAME]"
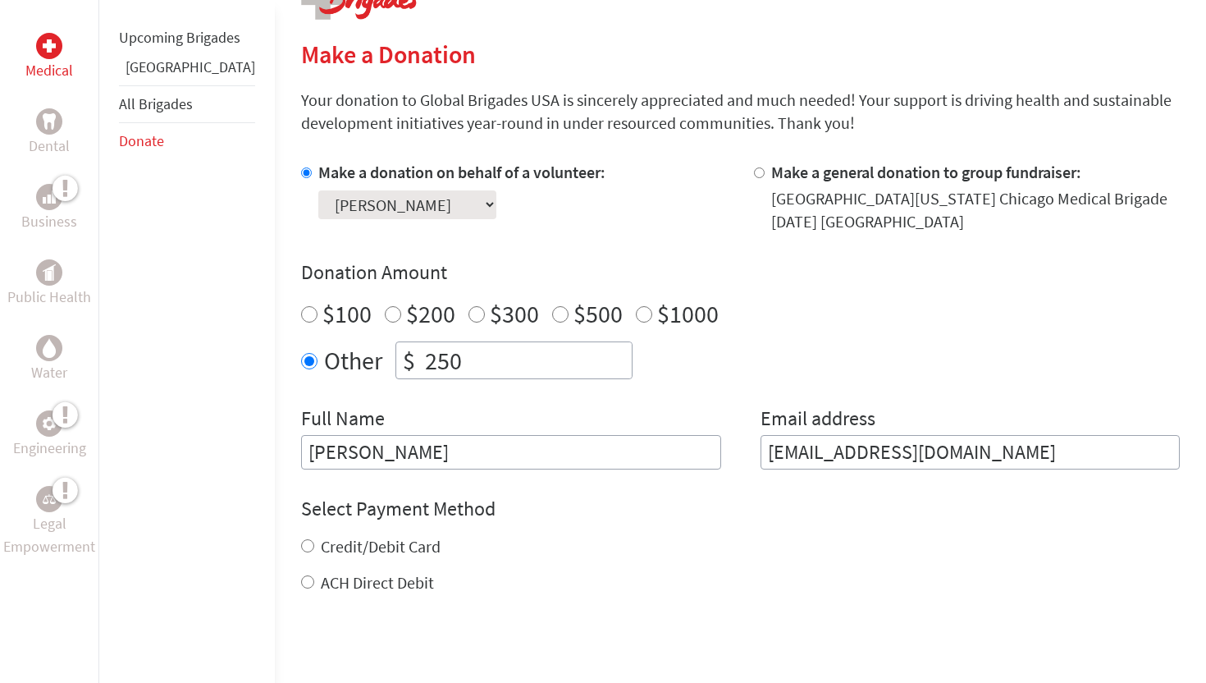
scroll to position [374, 0]
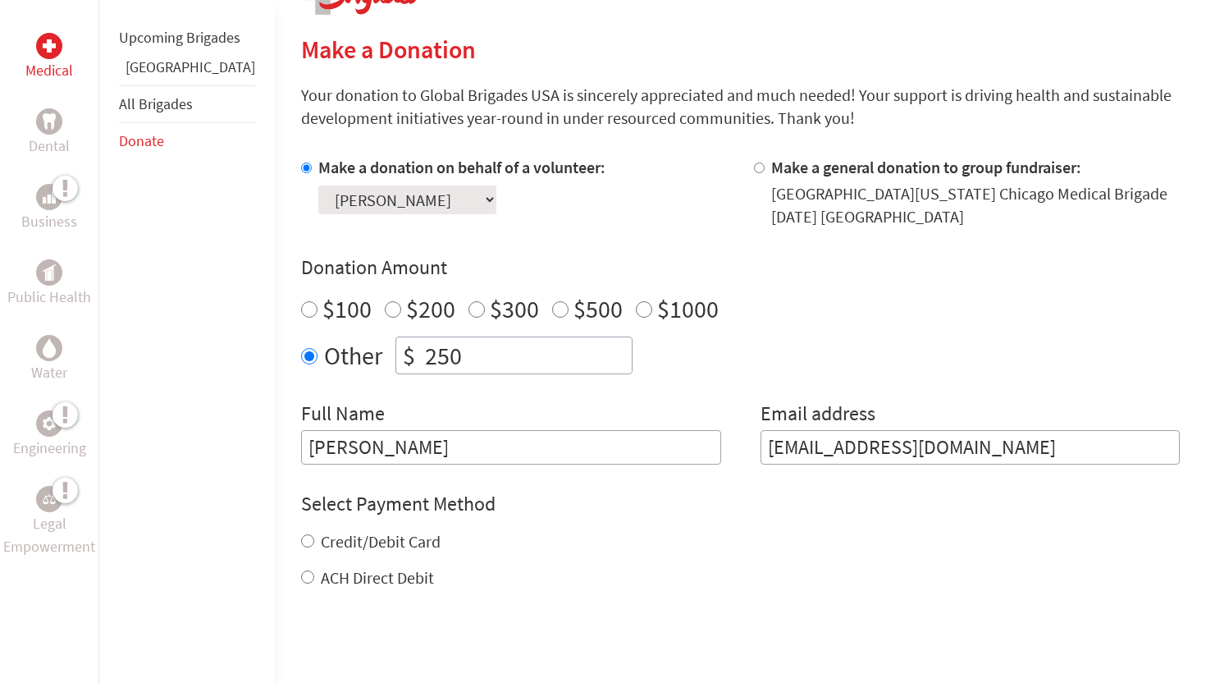
click at [301, 576] on input "ACH Direct Debit" at bounding box center [307, 576] width 13 height 13
radio input "true"
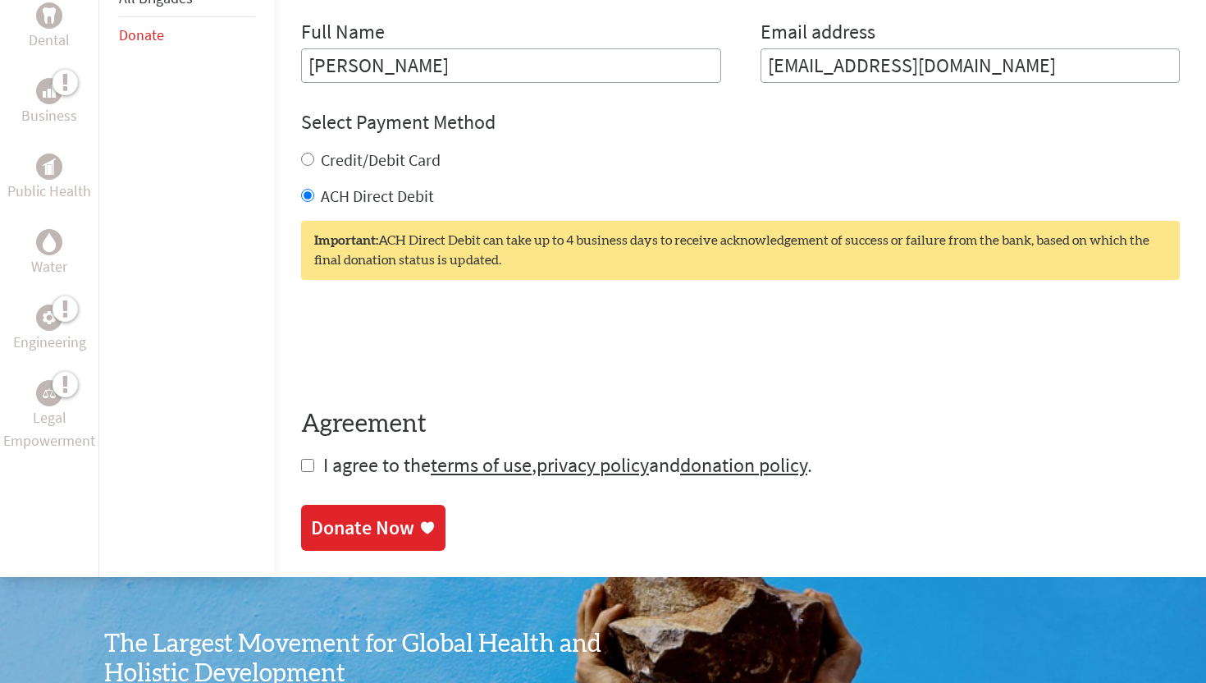
scroll to position [759, 0]
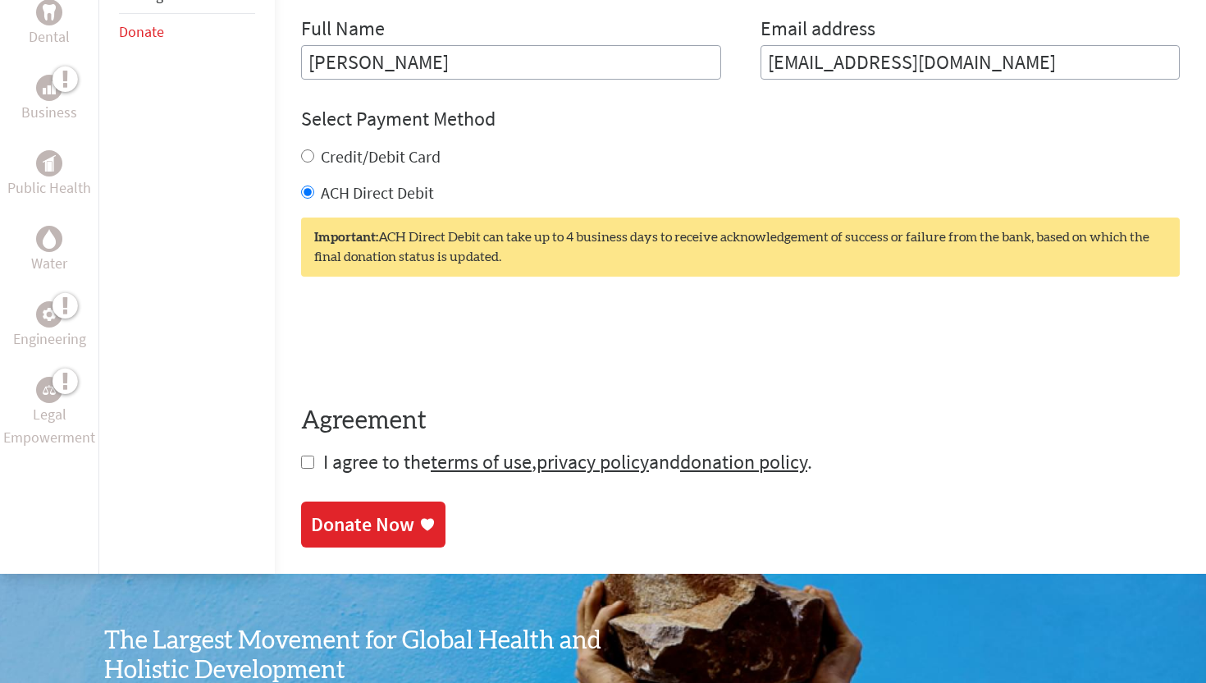
click at [301, 467] on input "checkbox" at bounding box center [307, 461] width 13 height 13
checkbox input "true"
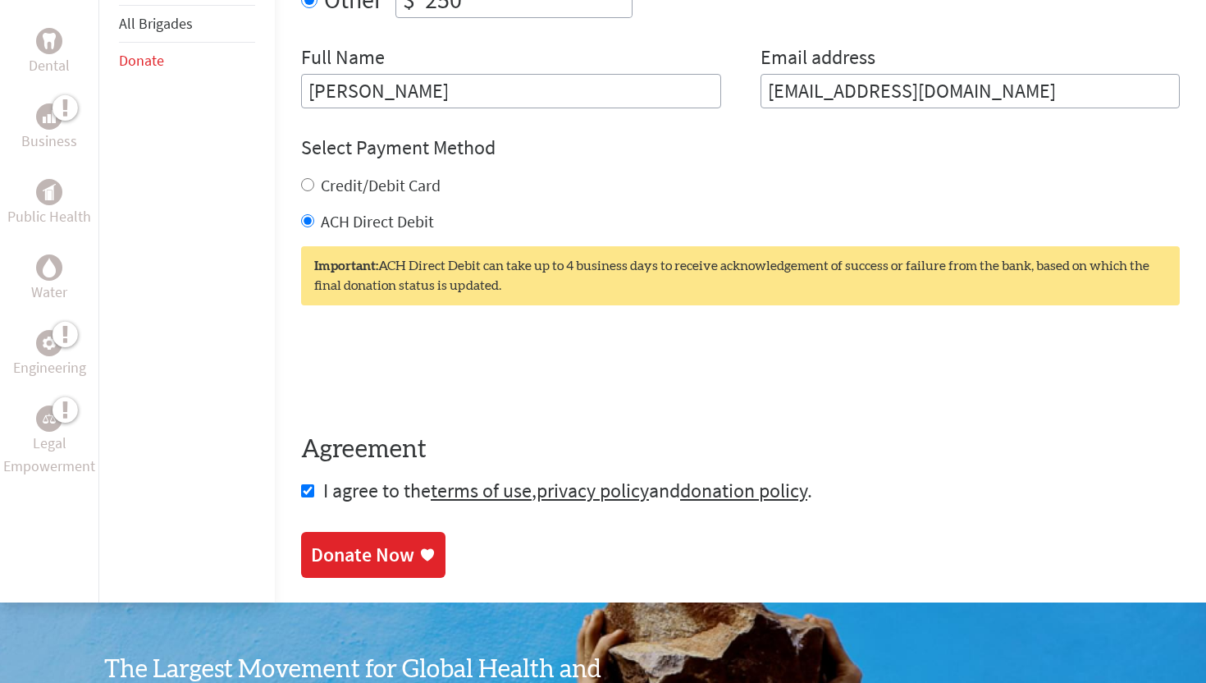
scroll to position [732, 0]
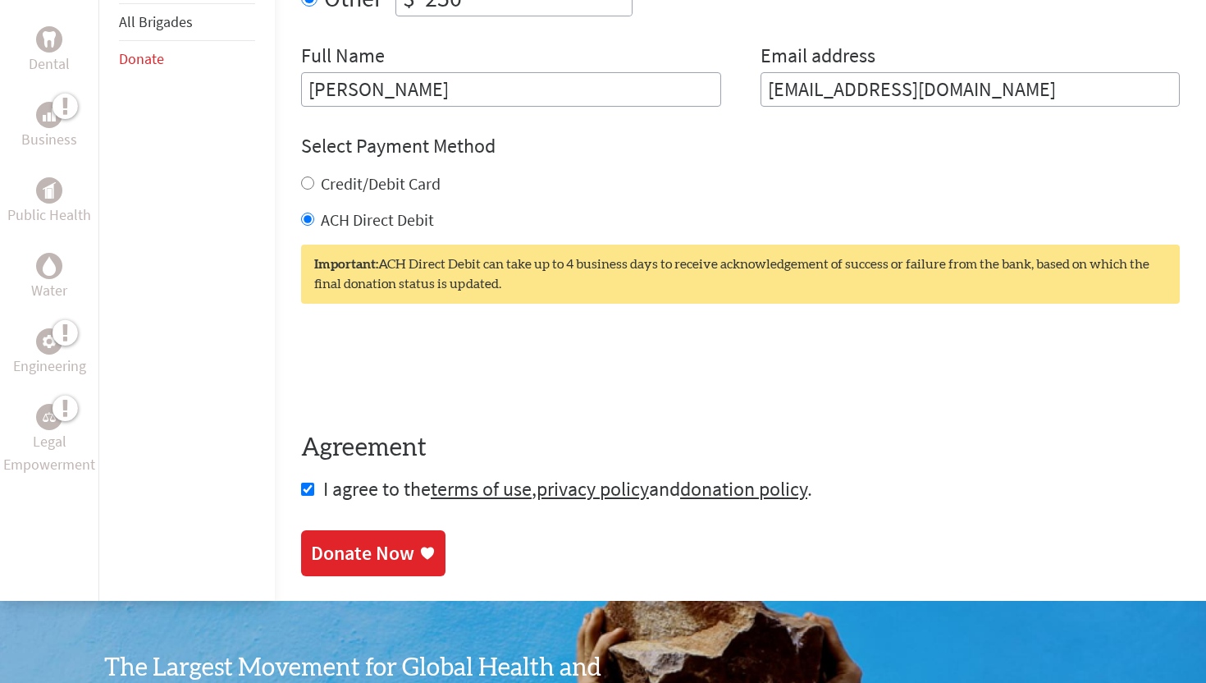
click at [321, 553] on div "Donate Now" at bounding box center [362, 553] width 103 height 26
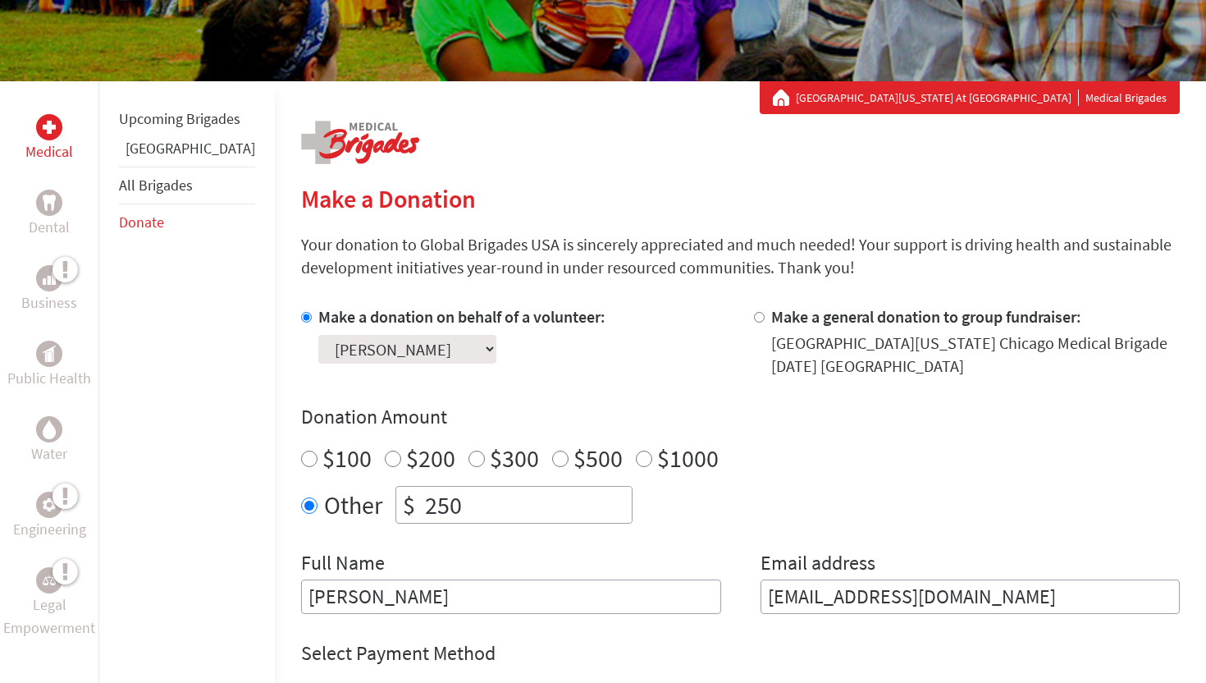
scroll to position [229, 0]
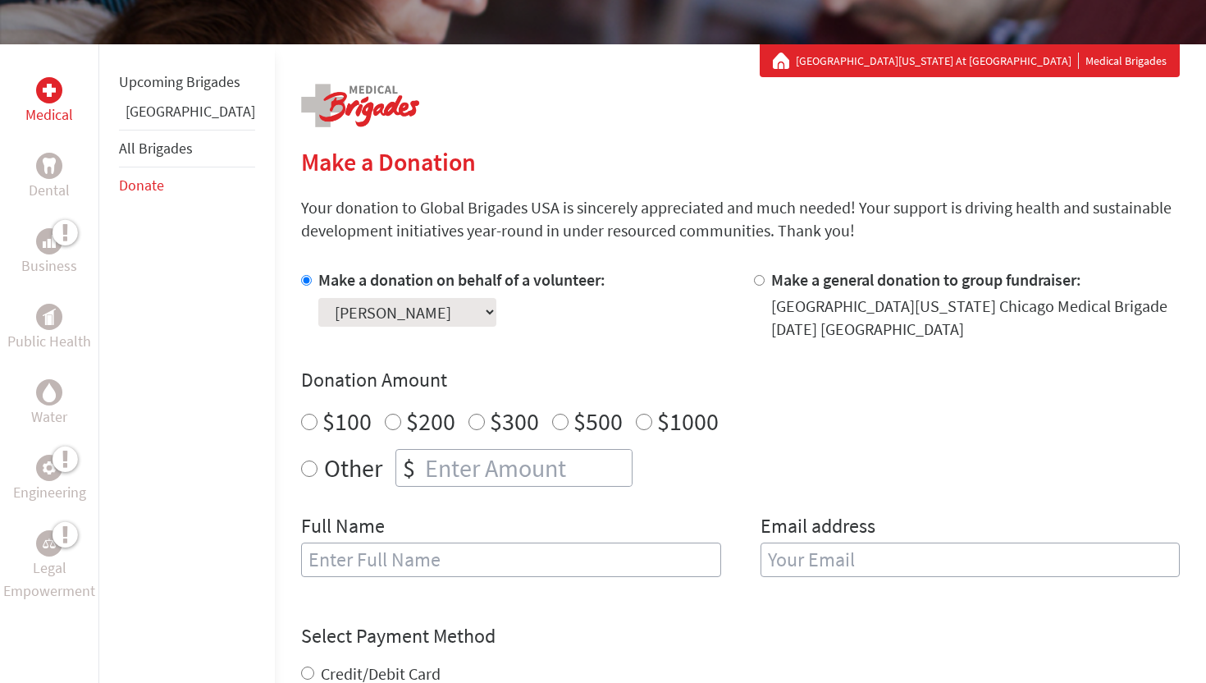
scroll to position [277, 0]
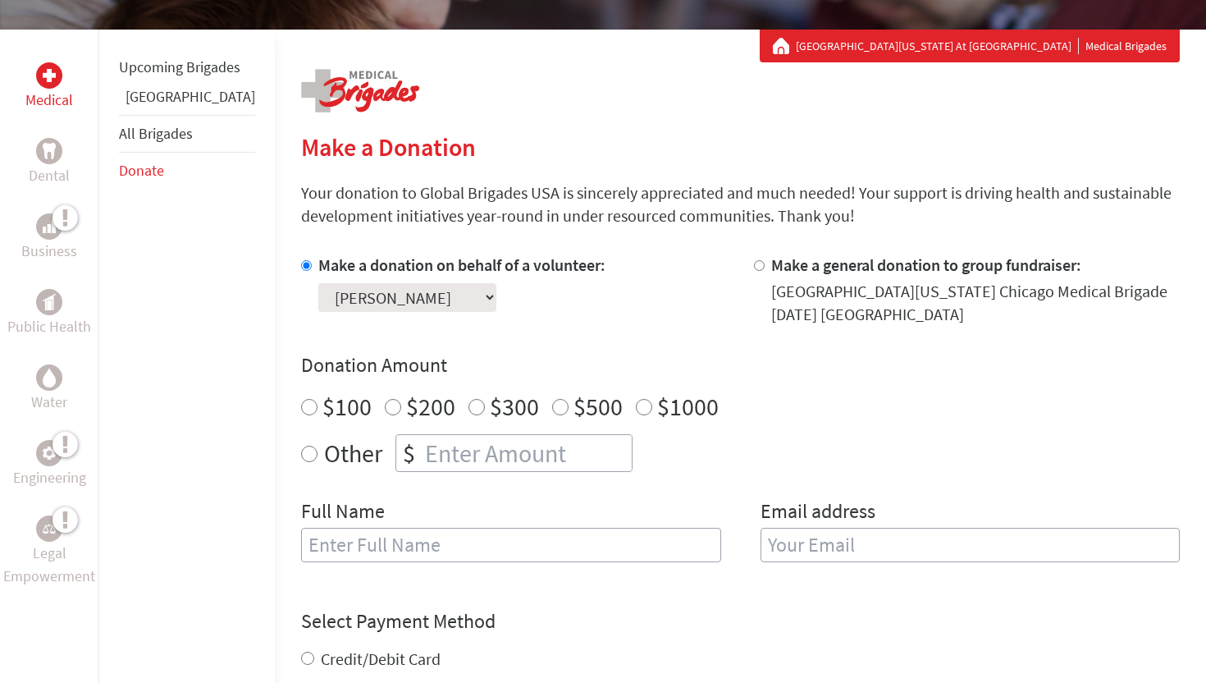
radio input "true"
click at [510, 451] on input "number" at bounding box center [527, 453] width 210 height 36
type input "250"
click at [422, 537] on input "text" at bounding box center [511, 545] width 420 height 34
type input "[PERSON_NAME]"
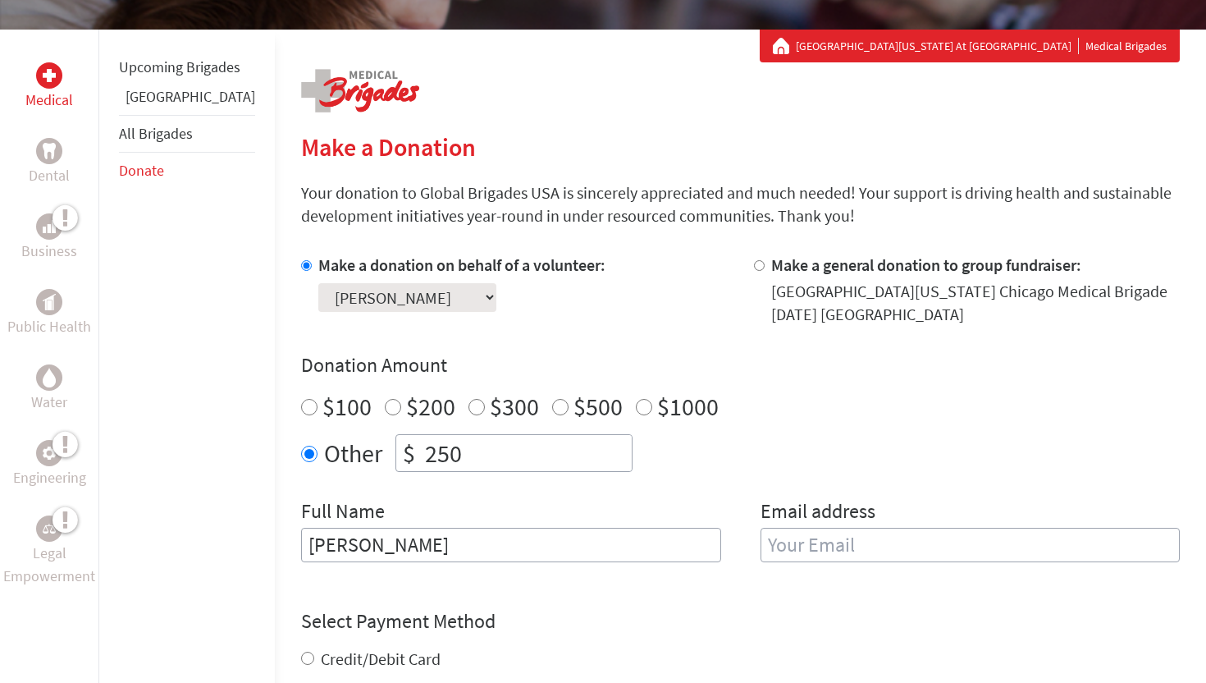
type input "[EMAIL_ADDRESS][DOMAIN_NAME]"
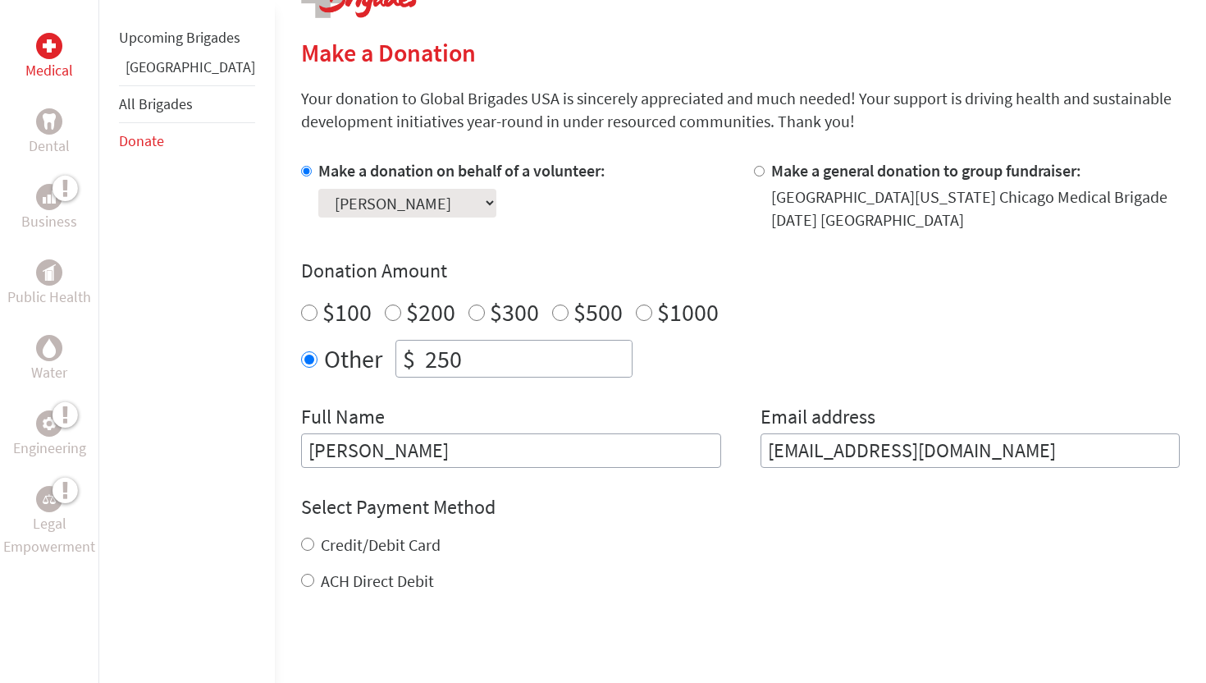
scroll to position [382, 0]
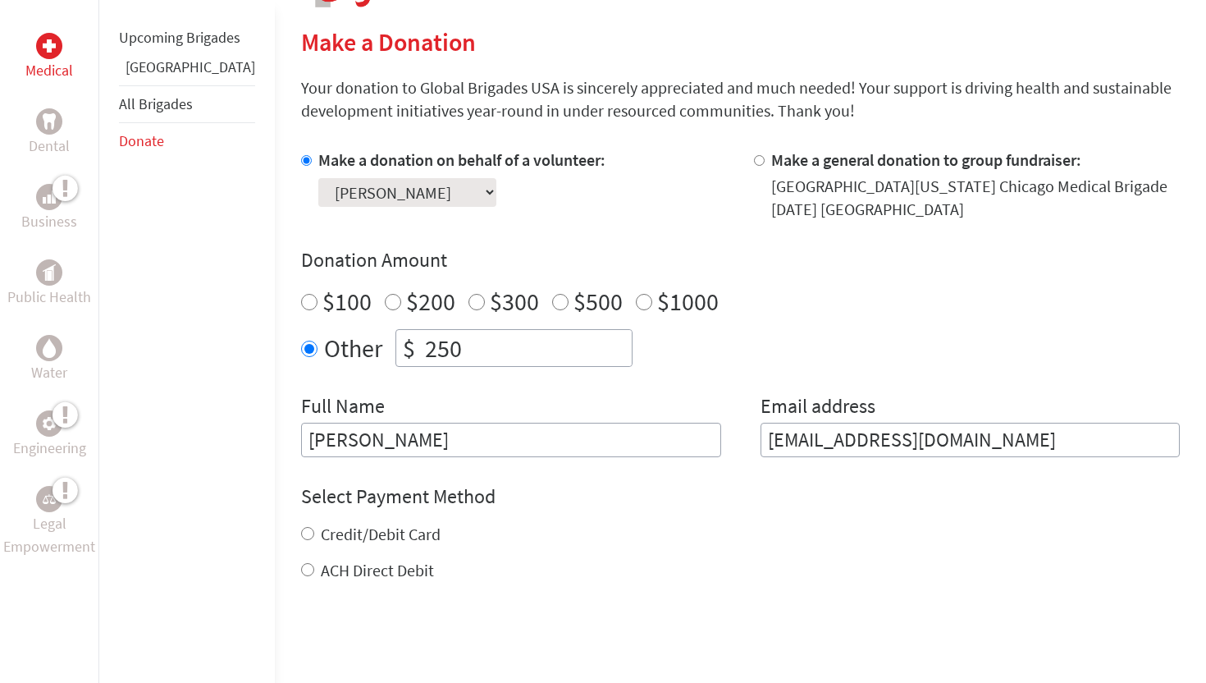
click at [345, 570] on label "ACH Direct Debit" at bounding box center [377, 570] width 113 height 21
click at [314, 570] on input "ACH Direct Debit" at bounding box center [307, 569] width 13 height 13
radio input "true"
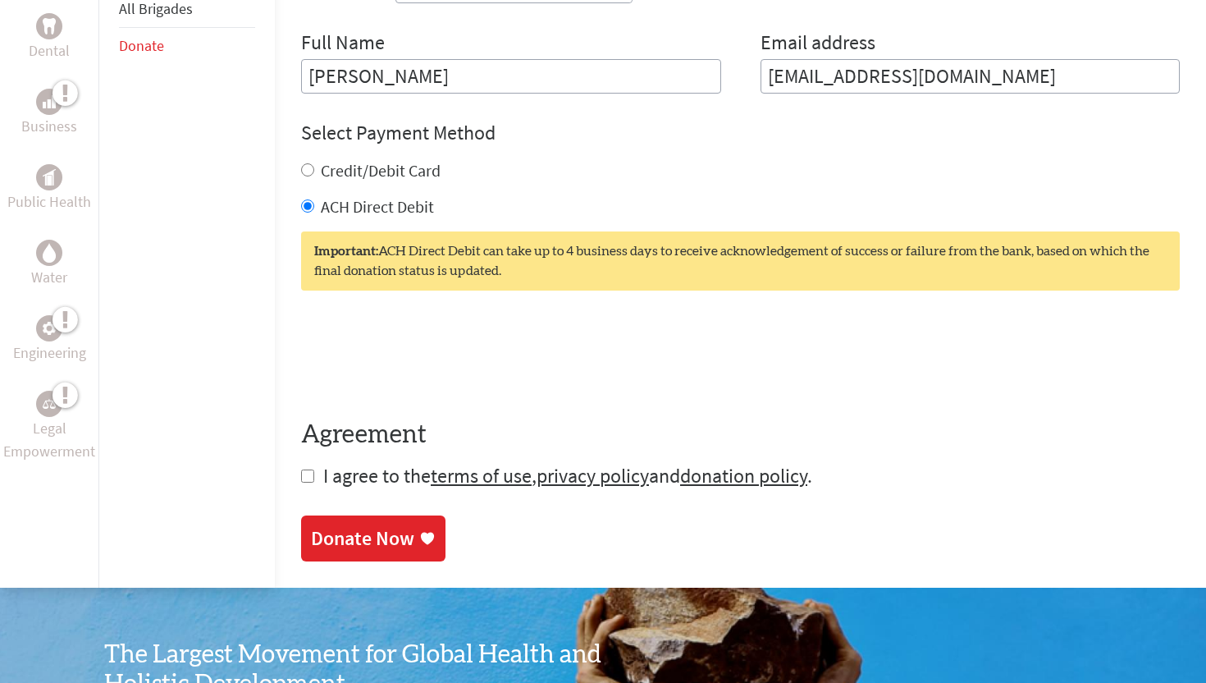
scroll to position [748, 0]
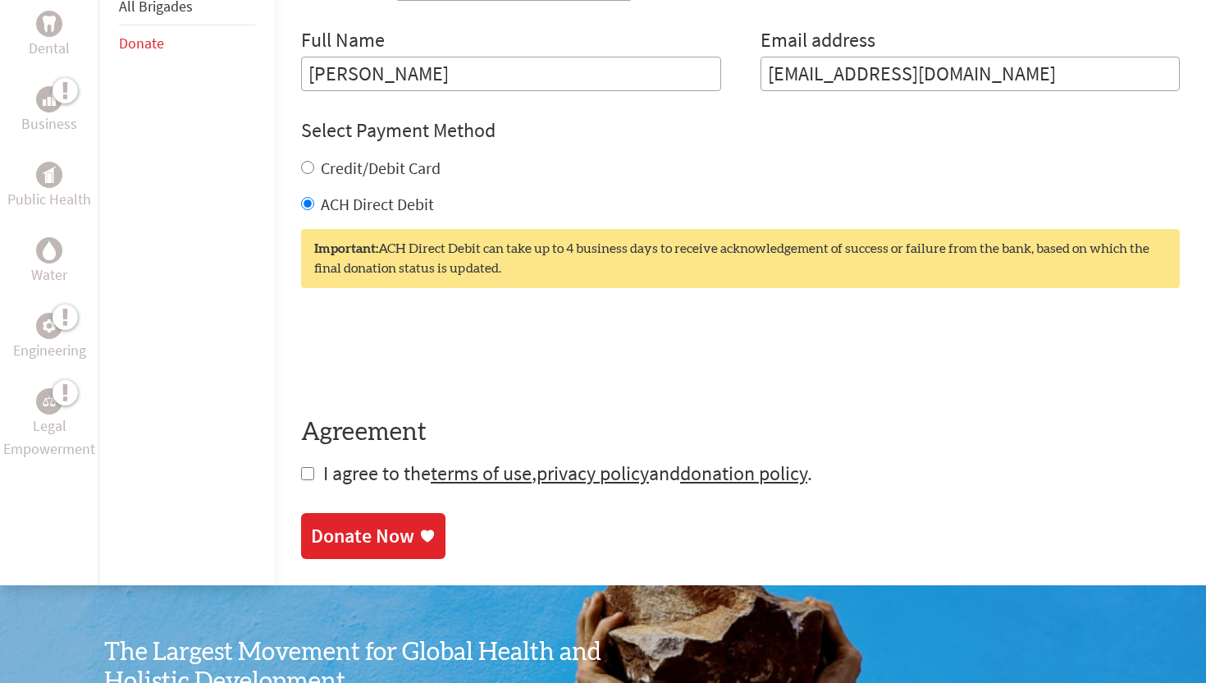
click at [301, 480] on form "Make a donation on behalf of a volunteer: Select a volunteer... Aayan khan Amma…" at bounding box center [740, 135] width 879 height 704
click at [301, 476] on input "checkbox" at bounding box center [307, 473] width 13 height 13
checkbox input "true"
click at [316, 535] on div "Donate Now" at bounding box center [362, 537] width 103 height 26
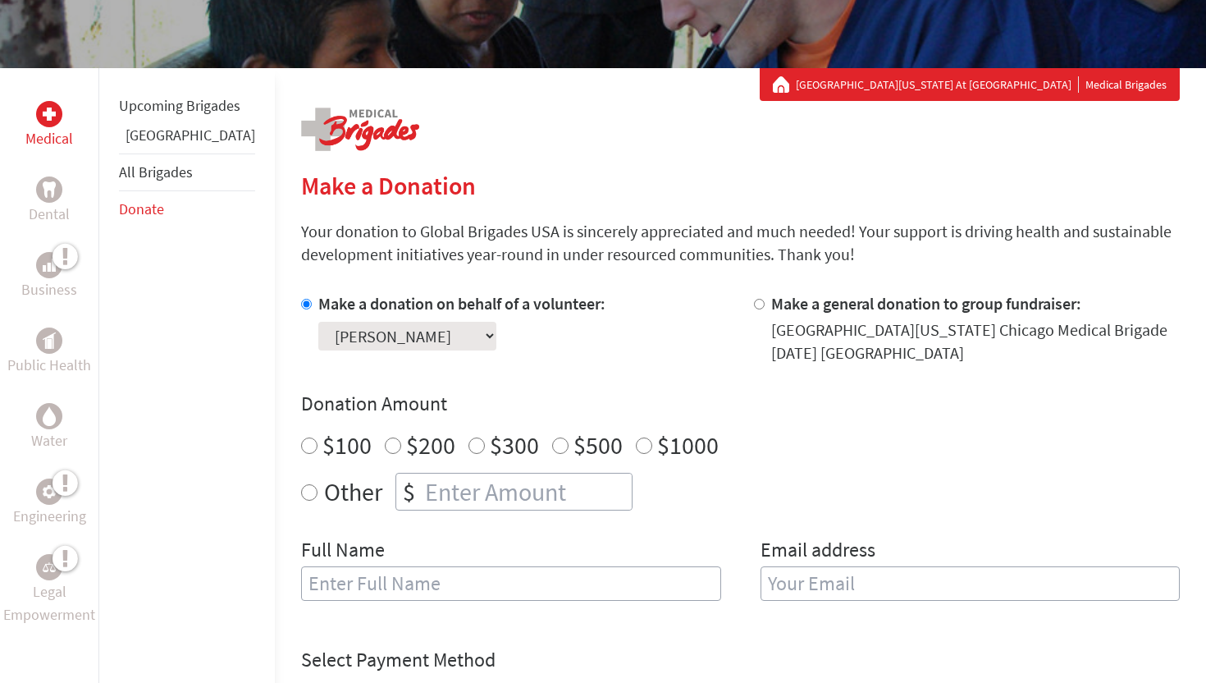
scroll to position [300, 0]
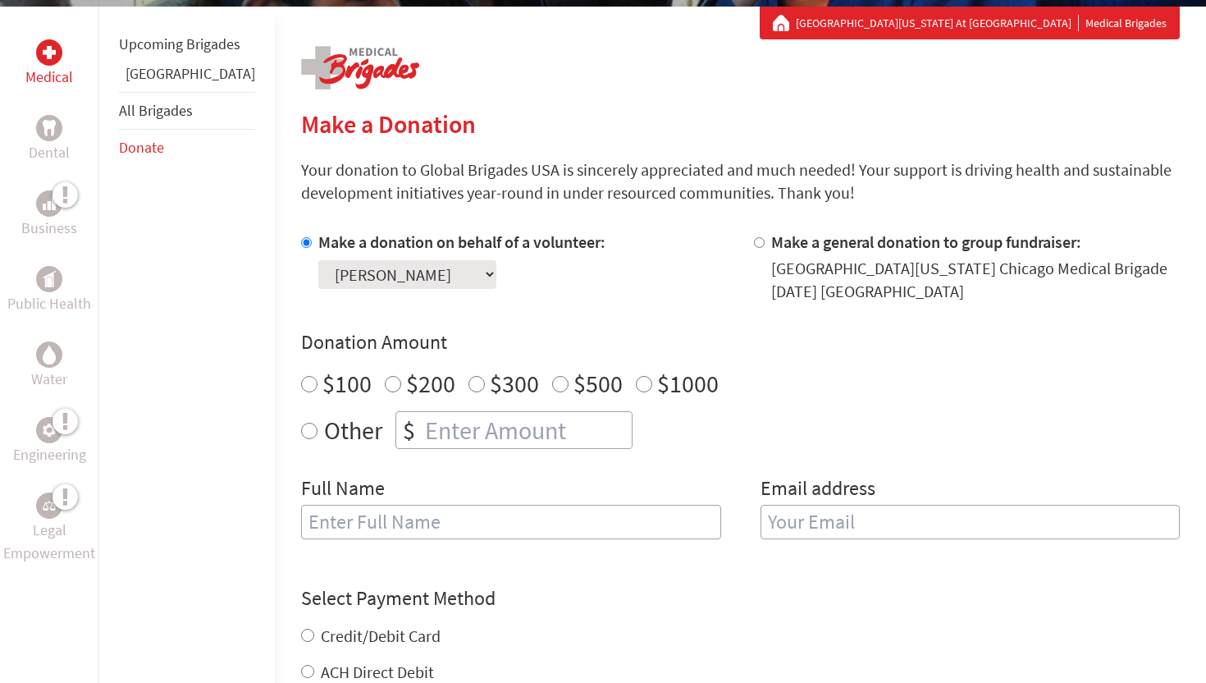
radio input "true"
click at [503, 427] on input "number" at bounding box center [527, 430] width 210 height 36
type input "250"
click at [487, 521] on input "text" at bounding box center [511, 522] width 420 height 34
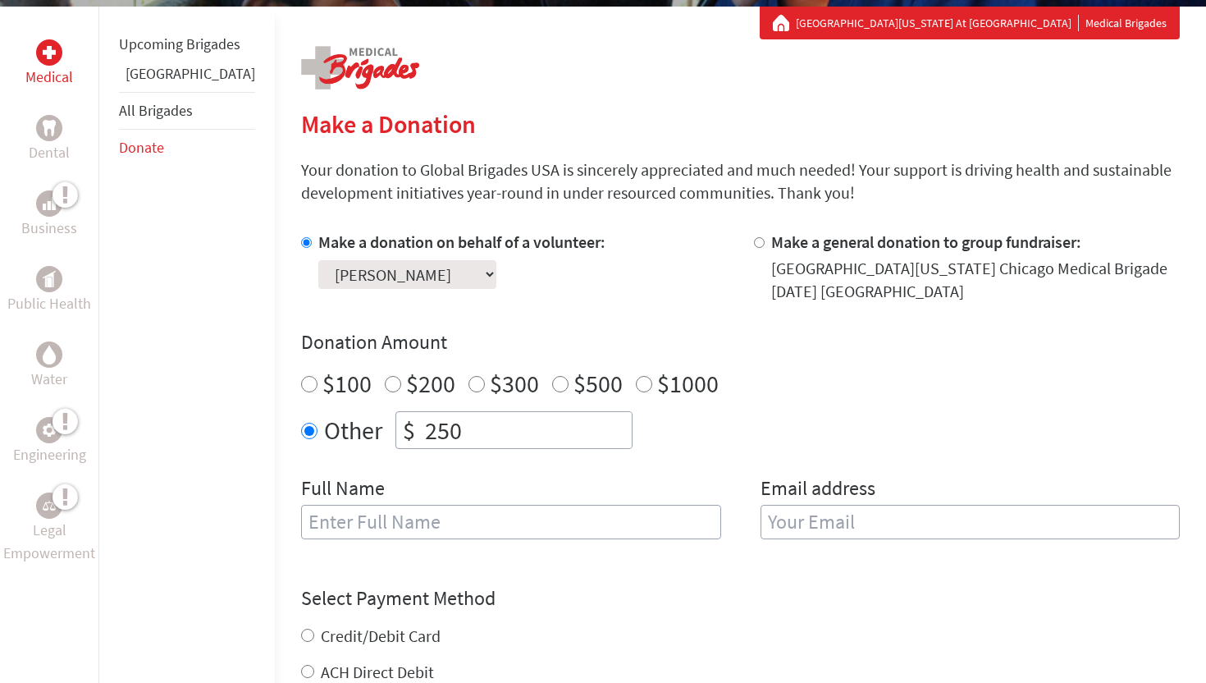
type input "[PERSON_NAME]"
type input "[EMAIL_ADDRESS][DOMAIN_NAME]"
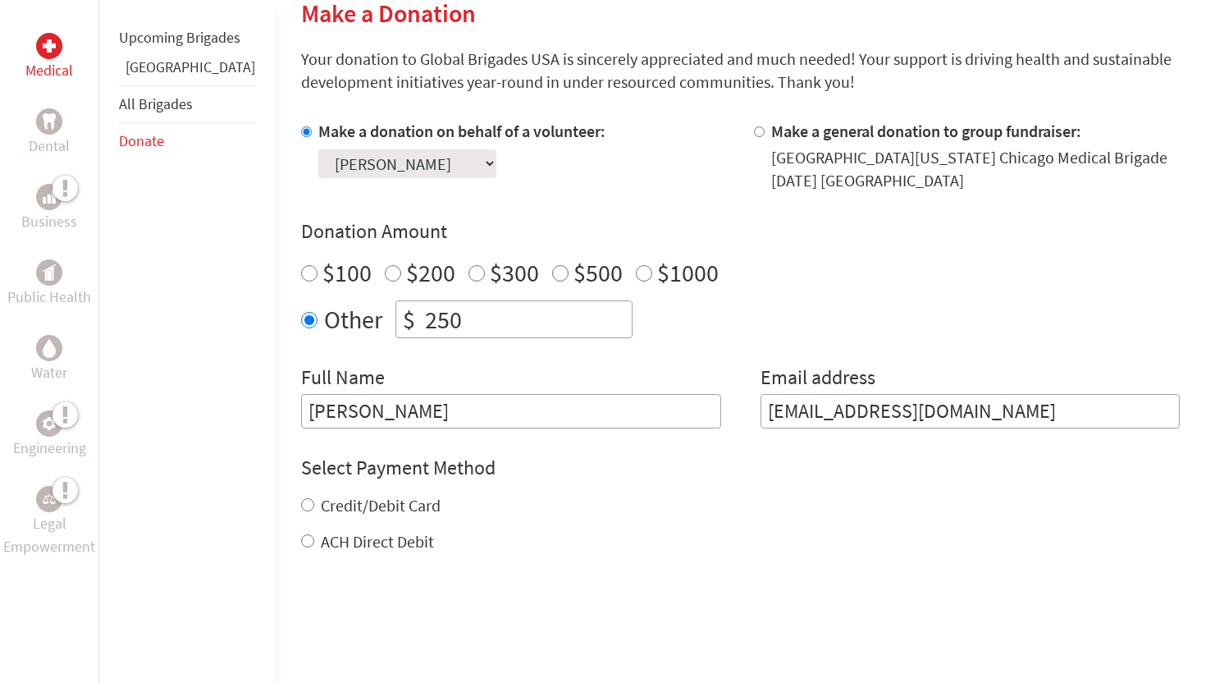
scroll to position [416, 0]
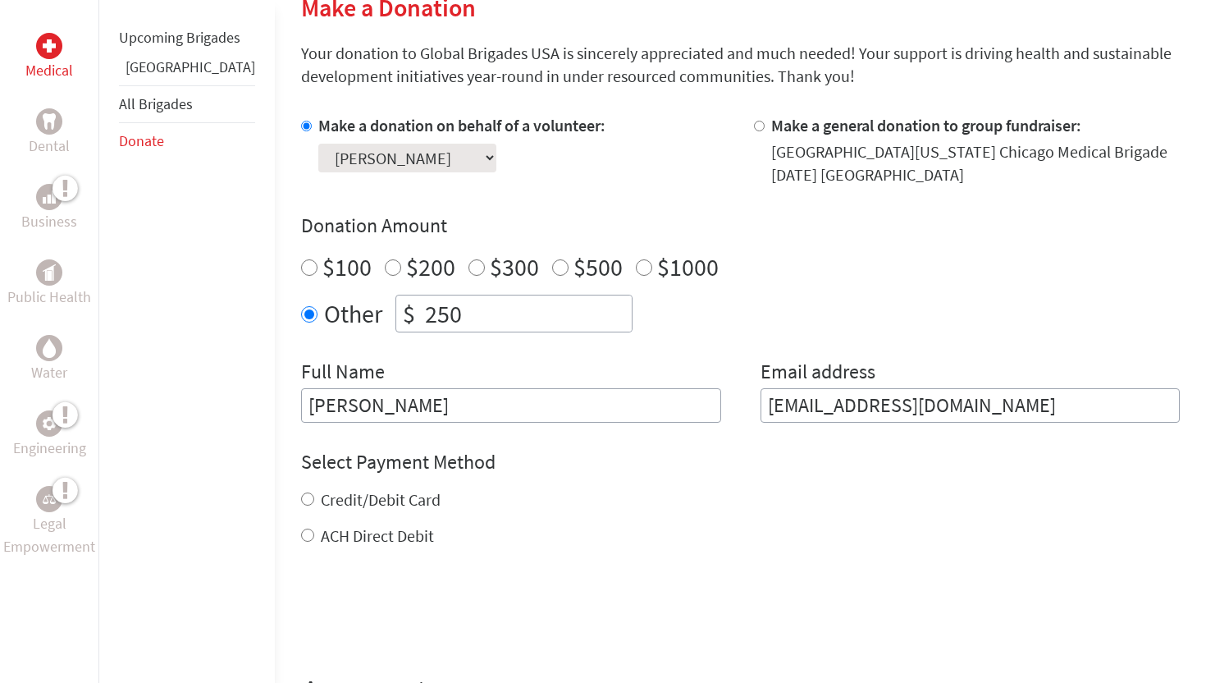
click at [301, 535] on input "ACH Direct Debit" at bounding box center [307, 534] width 13 height 13
radio input "true"
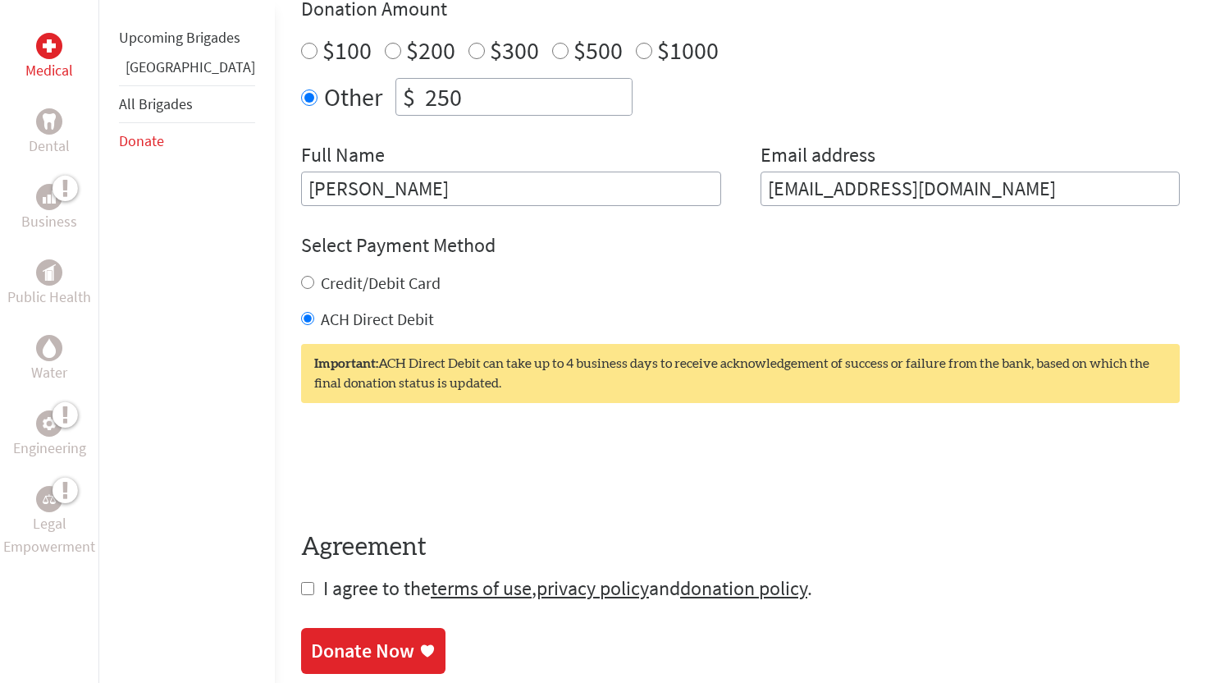
scroll to position [639, 0]
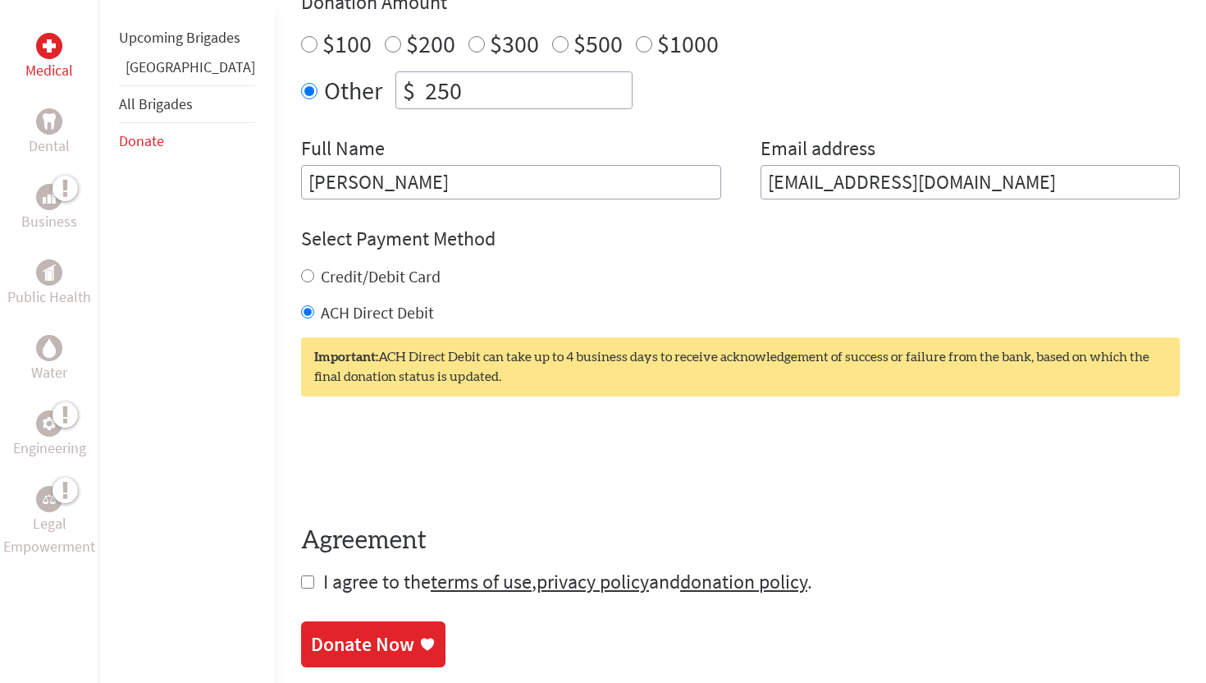
click at [301, 583] on input "checkbox" at bounding box center [307, 581] width 13 height 13
checkbox input "true"
click at [311, 643] on div "Donate Now" at bounding box center [362, 646] width 103 height 26
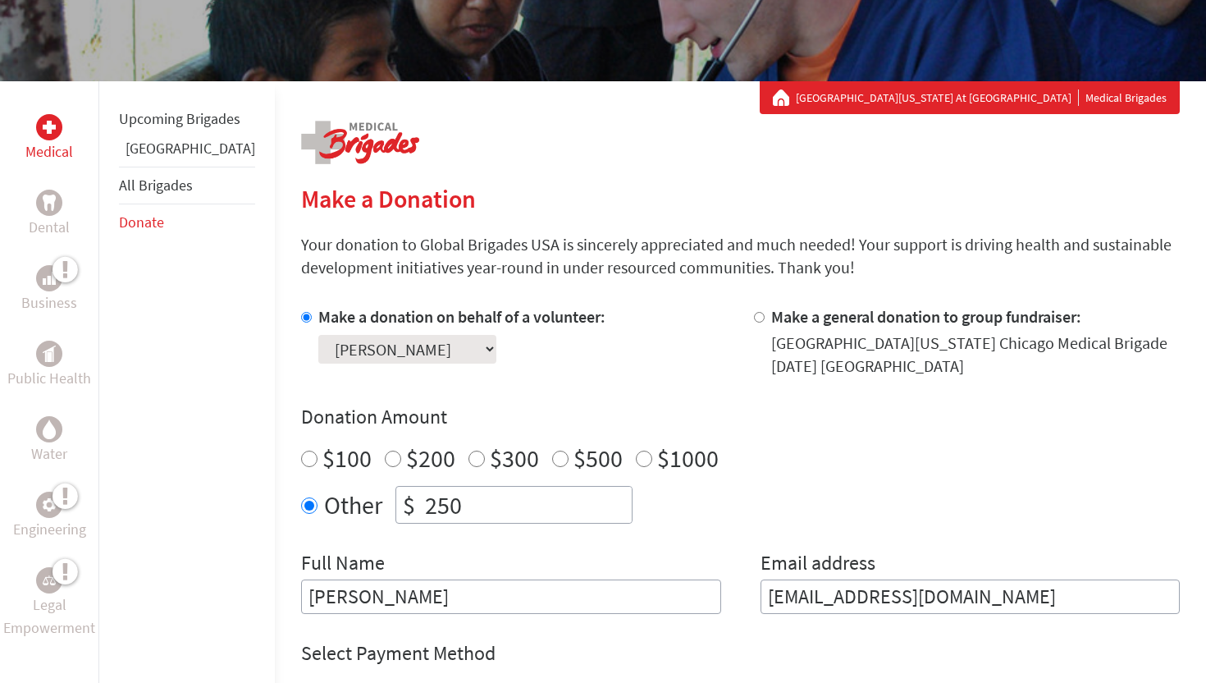
scroll to position [228, 0]
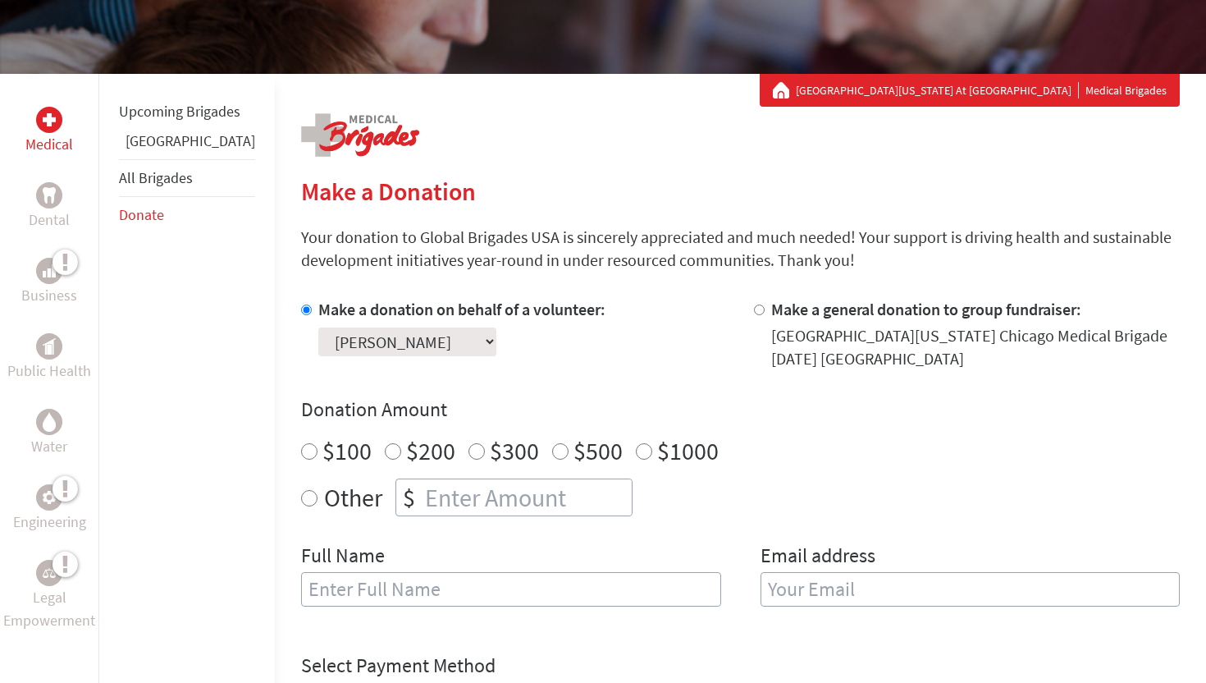
scroll to position [243, 0]
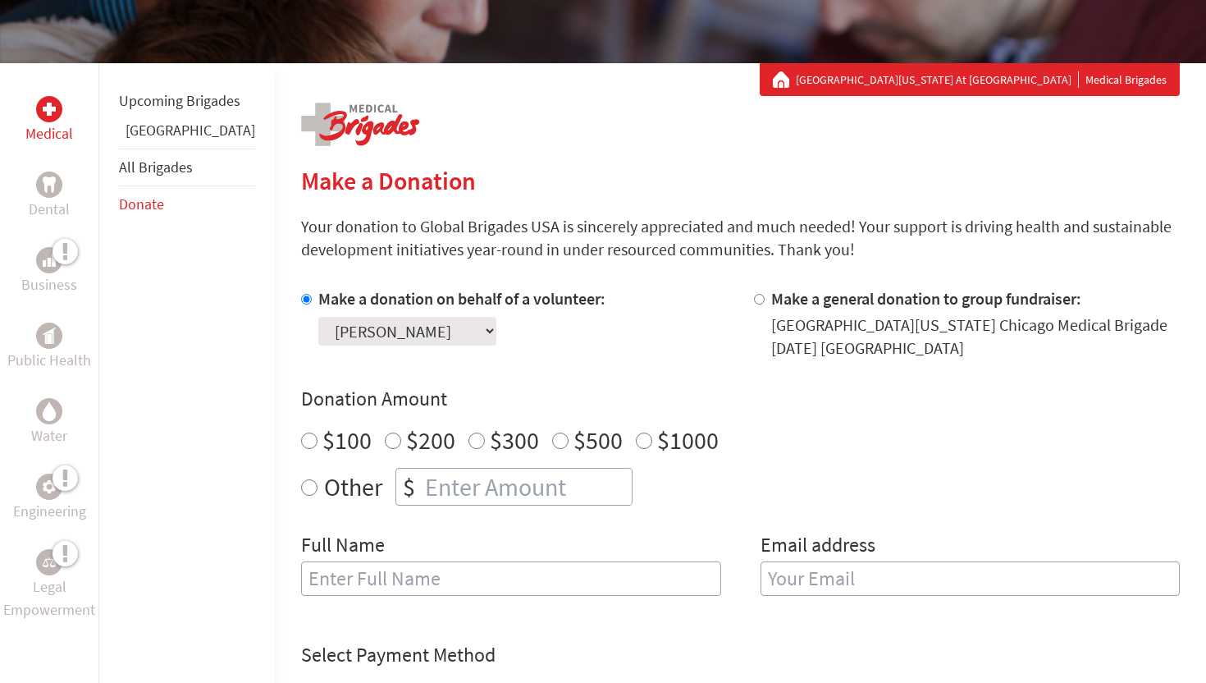
radio input "true"
click at [437, 485] on input "number" at bounding box center [527, 487] width 210 height 36
type input "250"
click at [320, 578] on input "text" at bounding box center [511, 578] width 420 height 34
type input "[PERSON_NAME]"
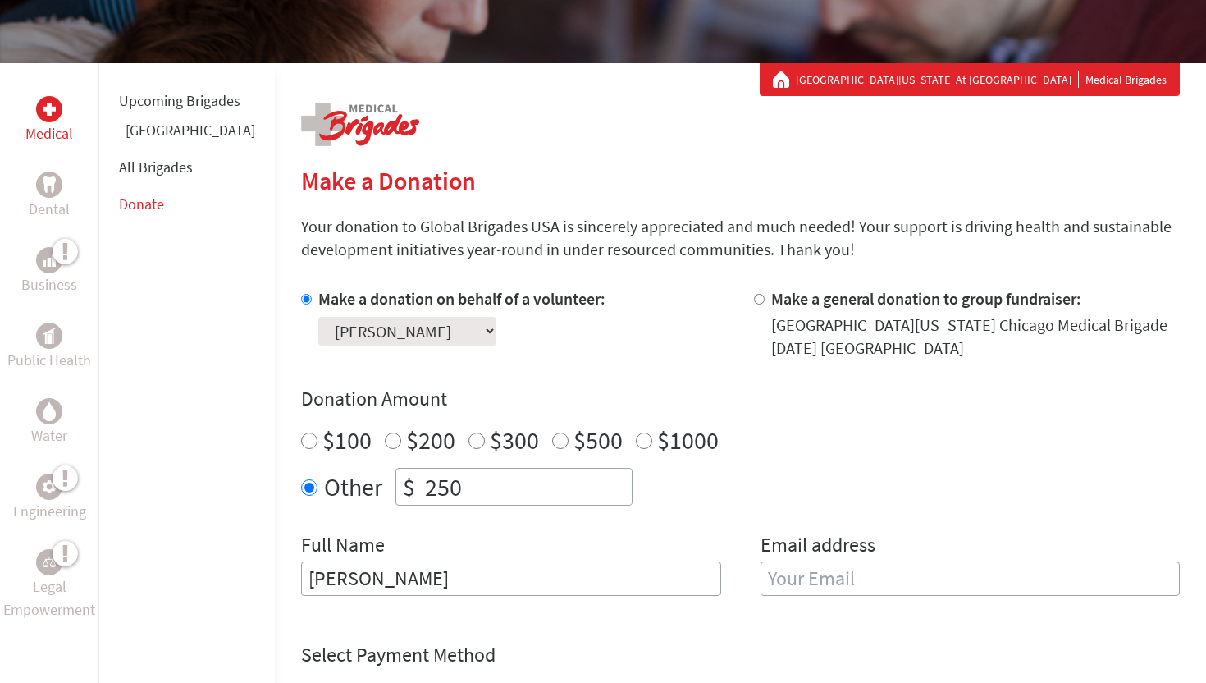
type input "[EMAIL_ADDRESS][DOMAIN_NAME]"
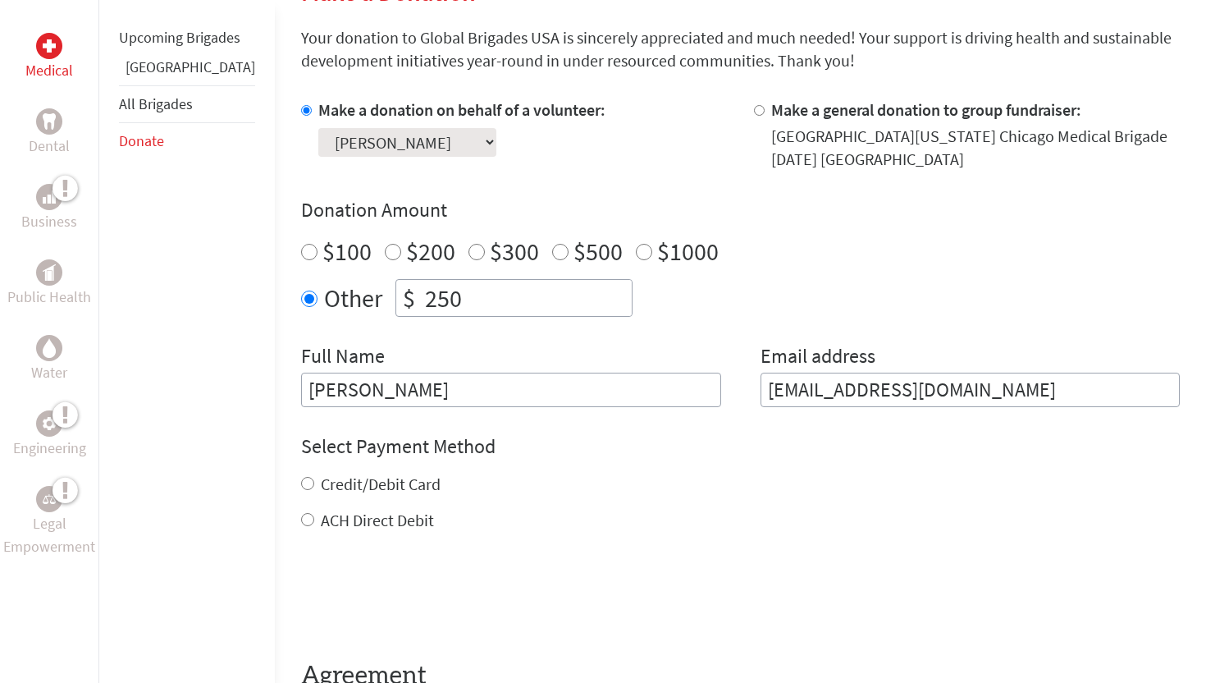
scroll to position [499, 0]
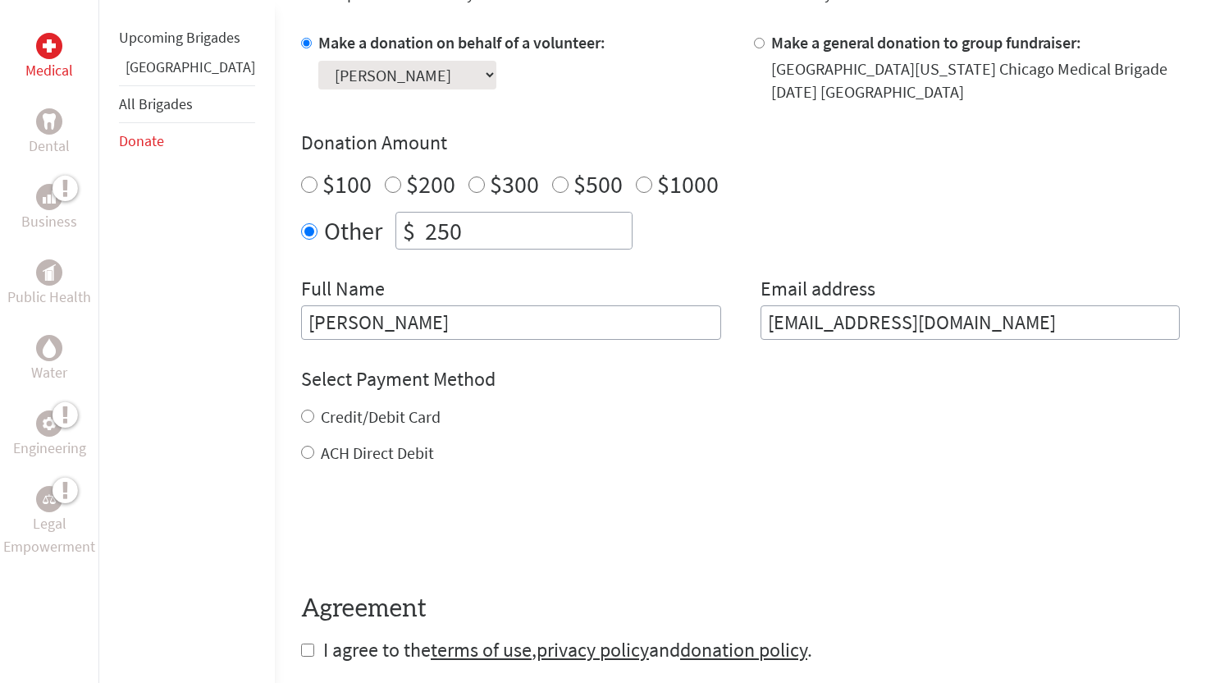
click at [301, 447] on input "ACH Direct Debit" at bounding box center [307, 452] width 13 height 13
radio input "true"
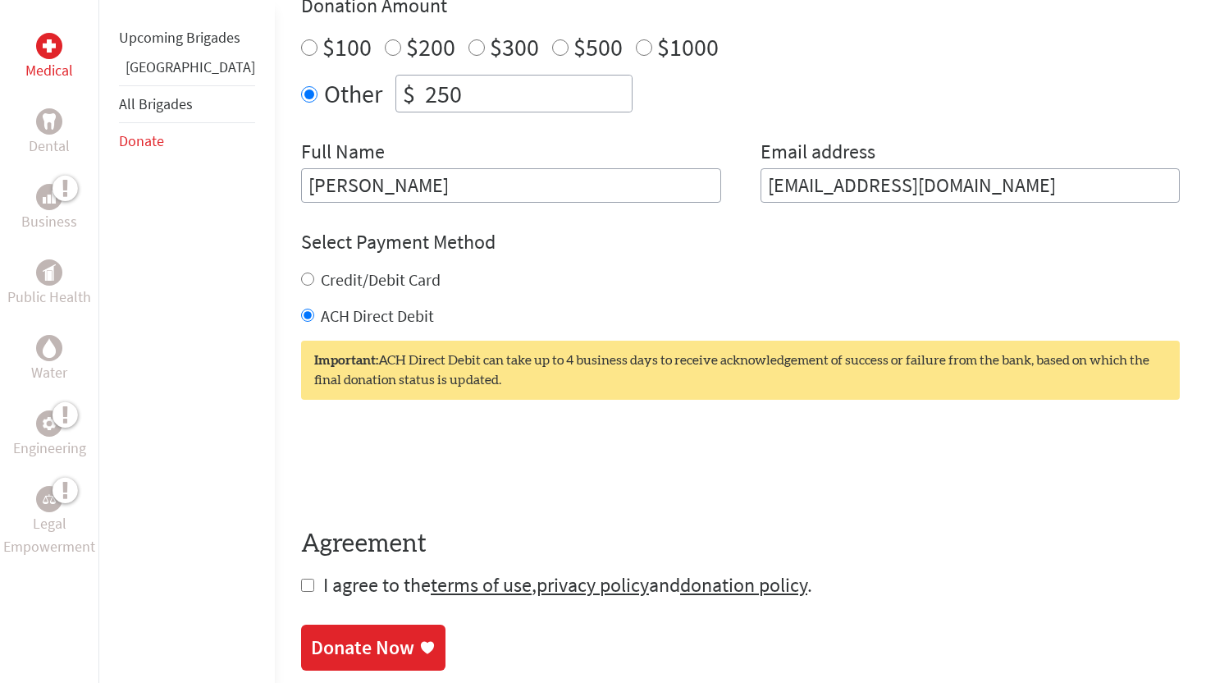
scroll to position [643, 0]
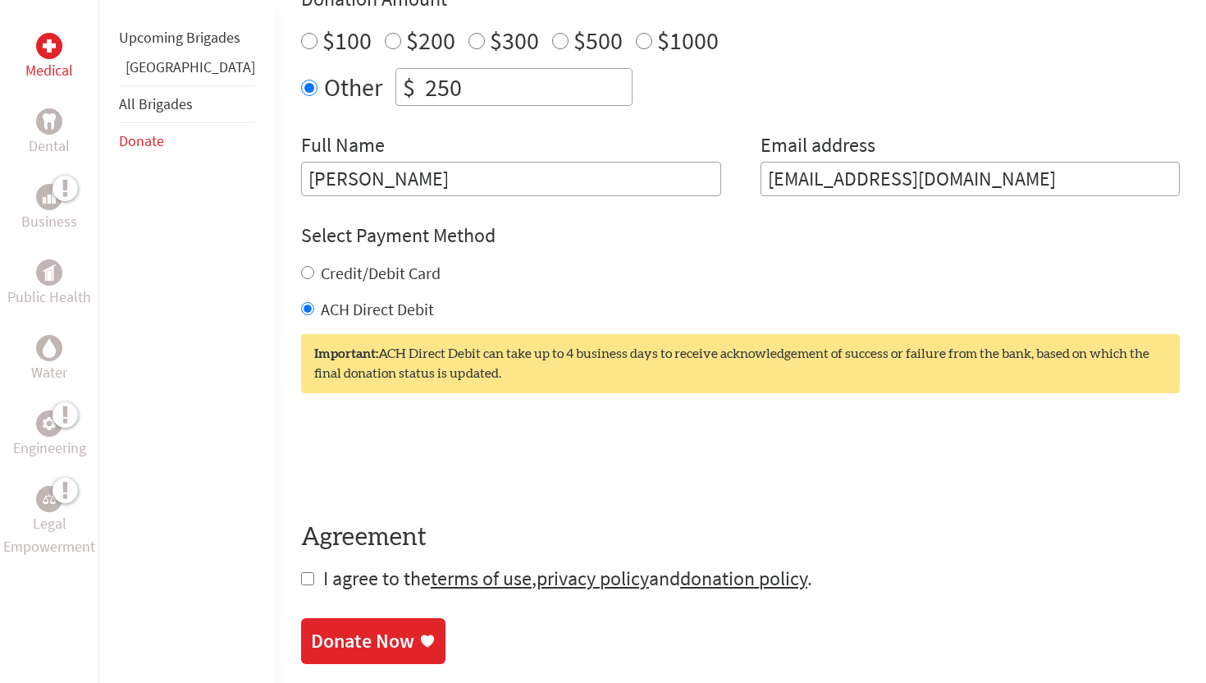
click at [301, 577] on input "checkbox" at bounding box center [307, 578] width 13 height 13
checkbox input "true"
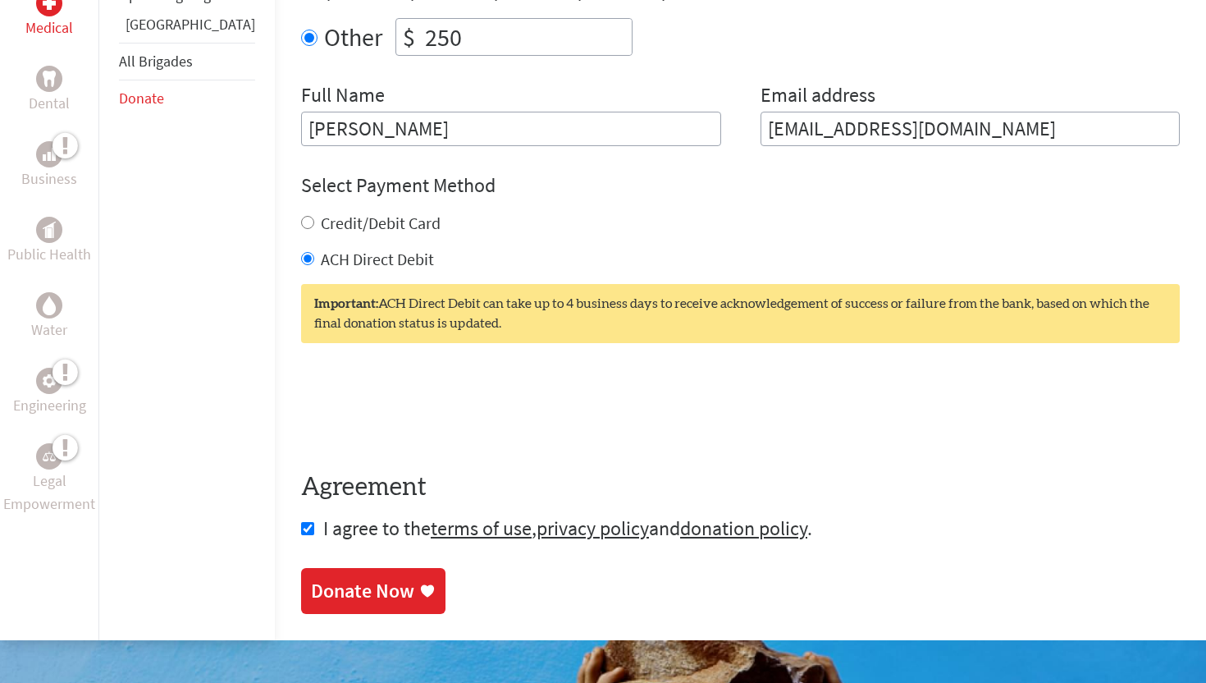
scroll to position [707, 0]
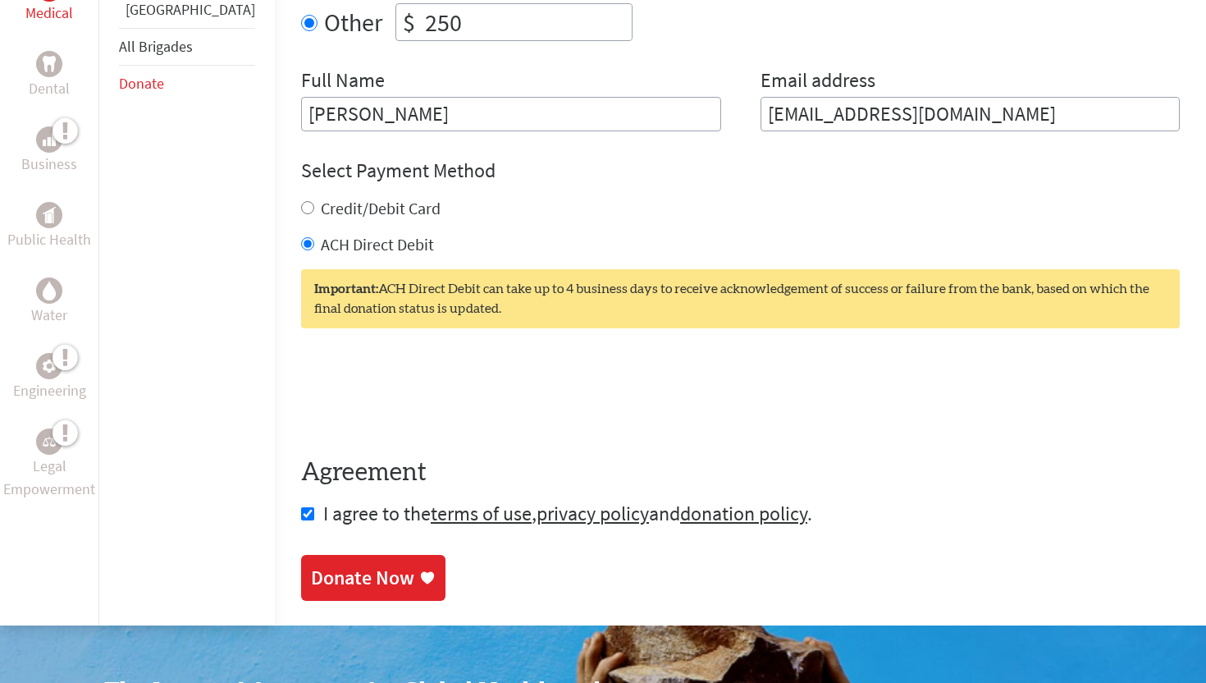
click at [311, 567] on div "Donate Now" at bounding box center [362, 578] width 103 height 26
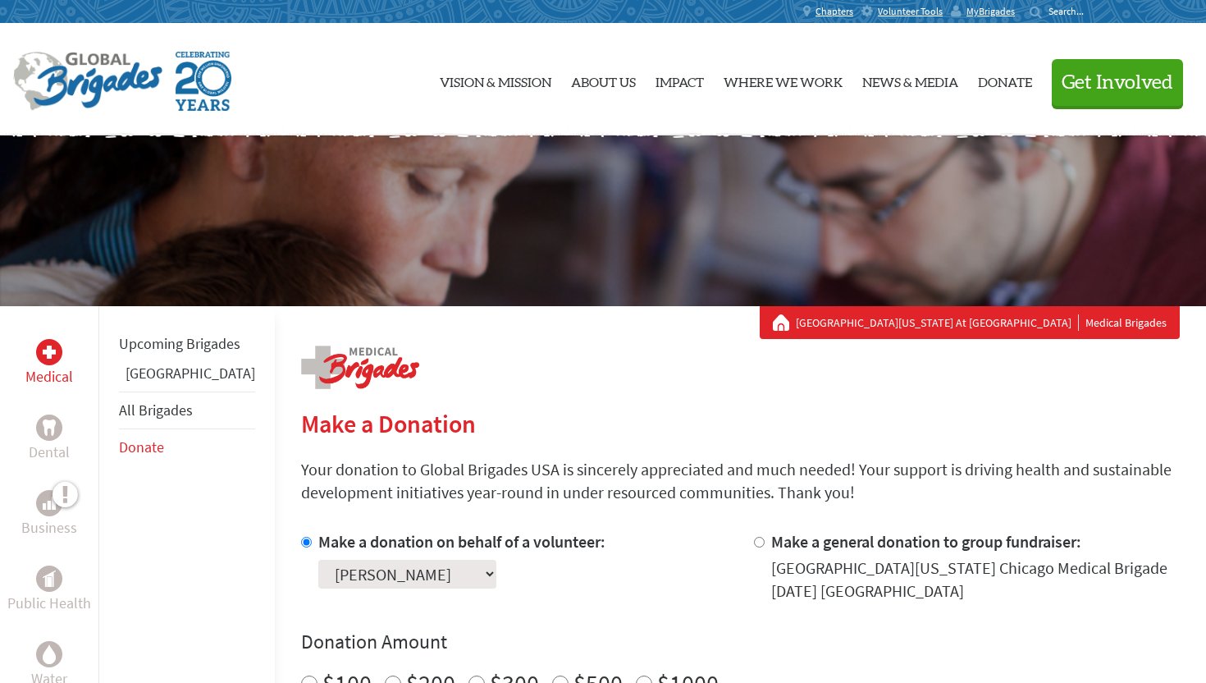
scroll to position [102, 0]
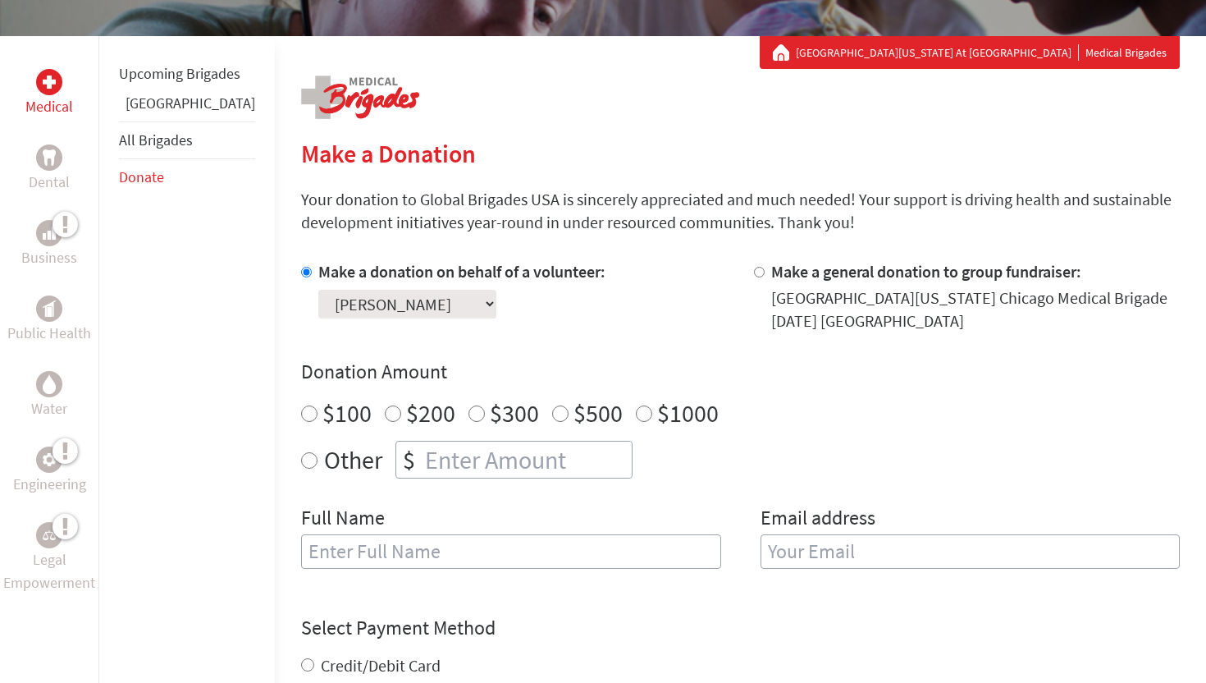
scroll to position [275, 0]
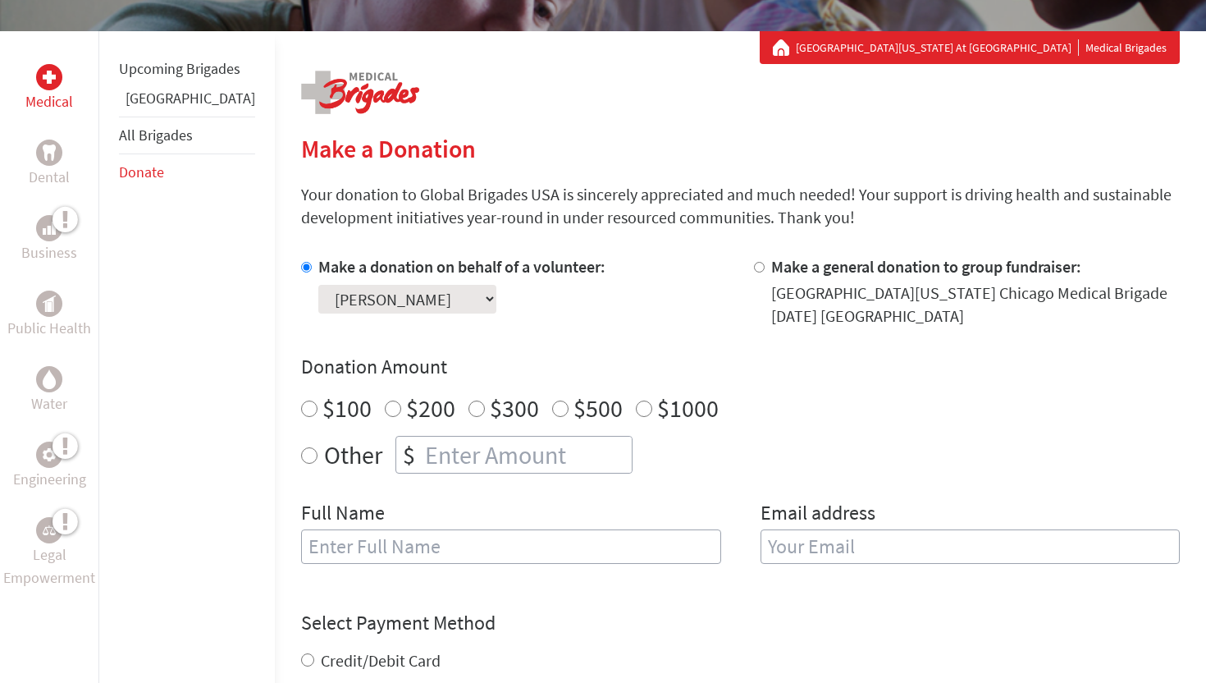
radio input "true"
click at [469, 455] on input "number" at bounding box center [527, 455] width 210 height 36
type input "250"
click at [363, 548] on input "text" at bounding box center [511, 546] width 420 height 34
type input "[PERSON_NAME]"
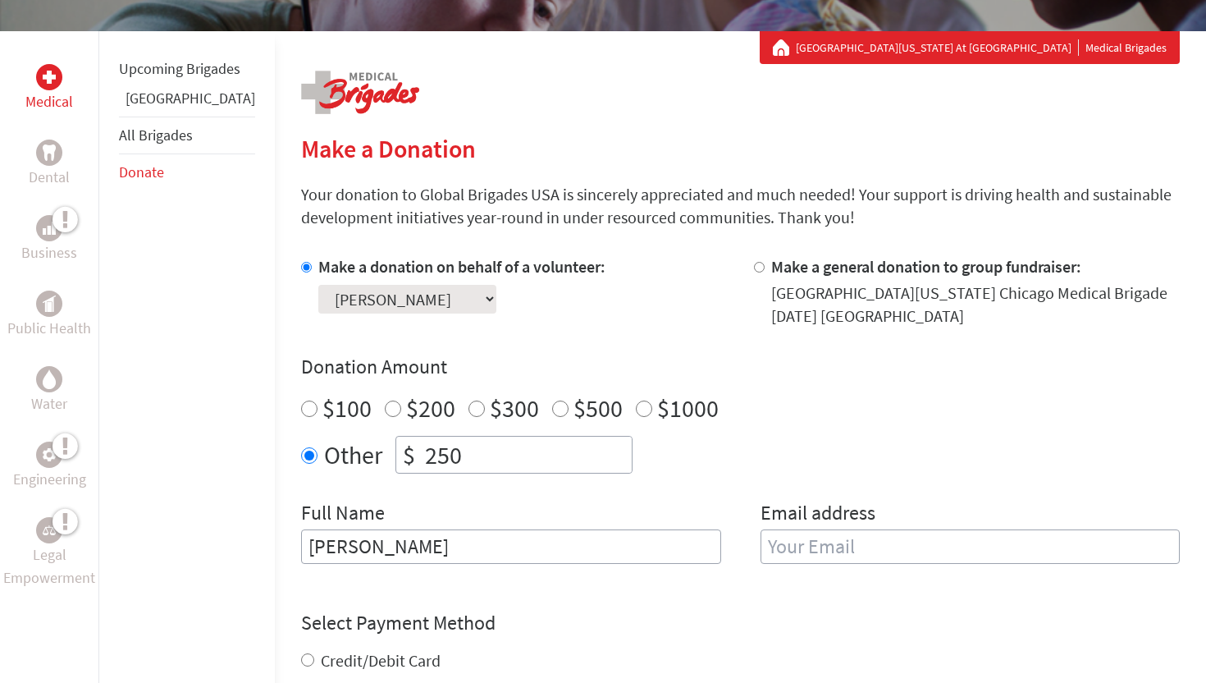
type input "[EMAIL_ADDRESS][DOMAIN_NAME]"
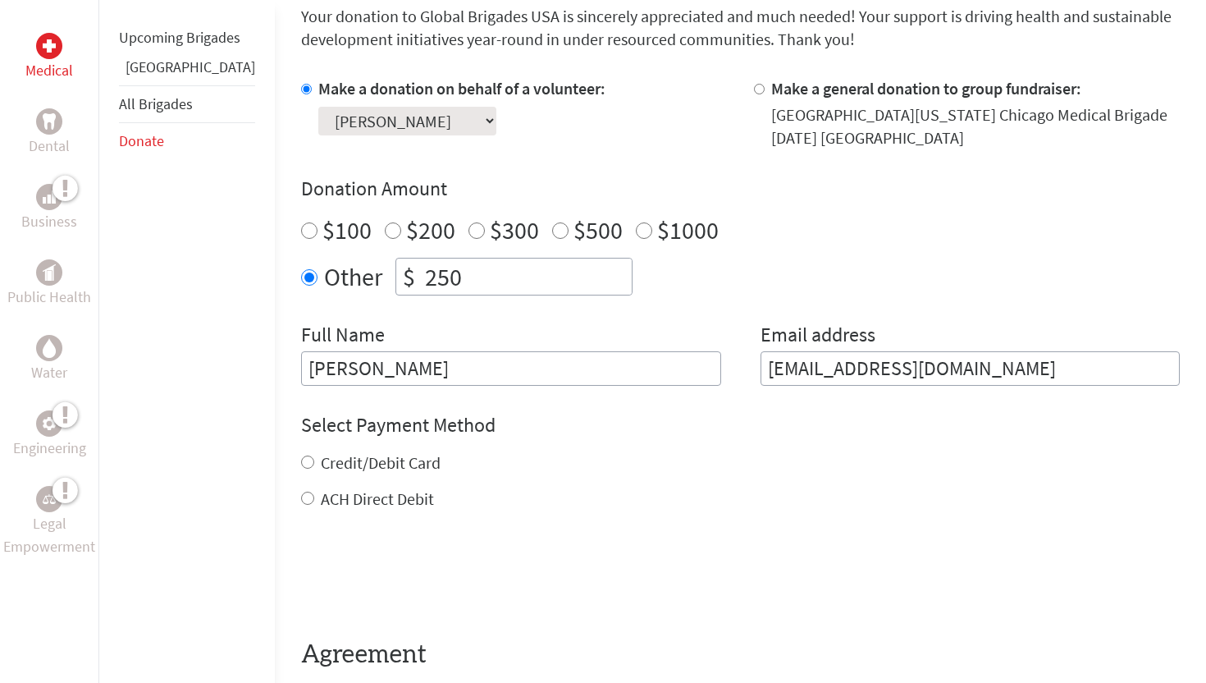
scroll to position [455, 0]
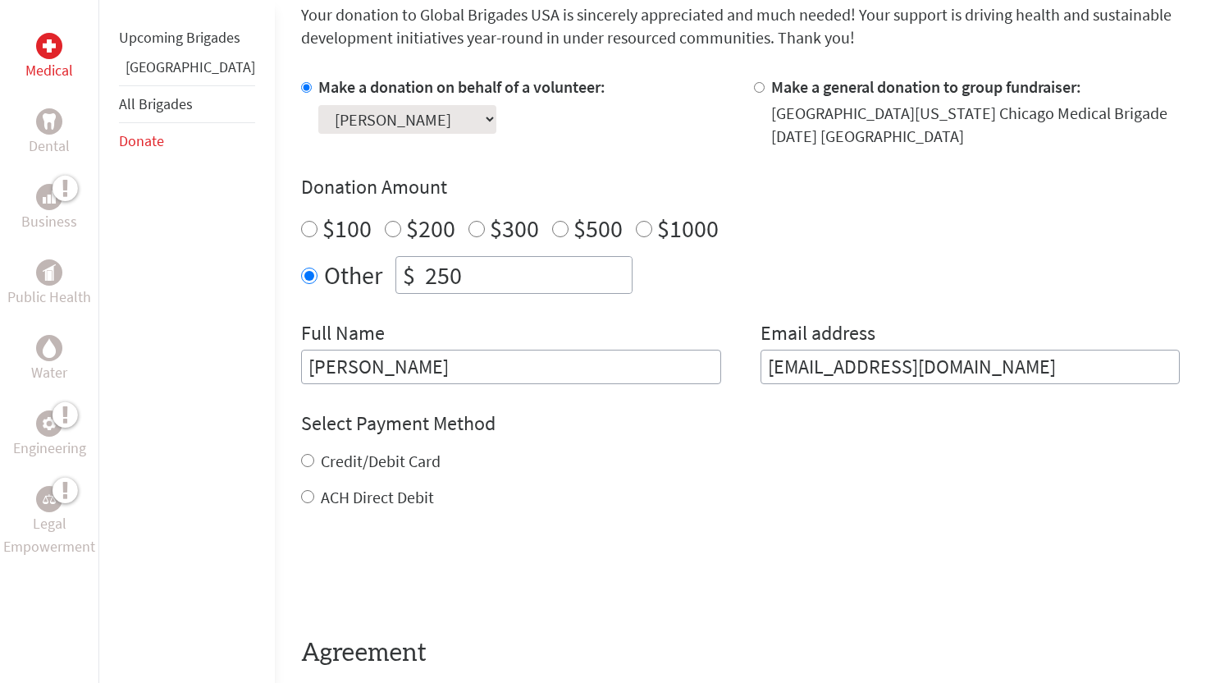
click at [301, 500] on input "ACH Direct Debit" at bounding box center [307, 496] width 13 height 13
radio input "true"
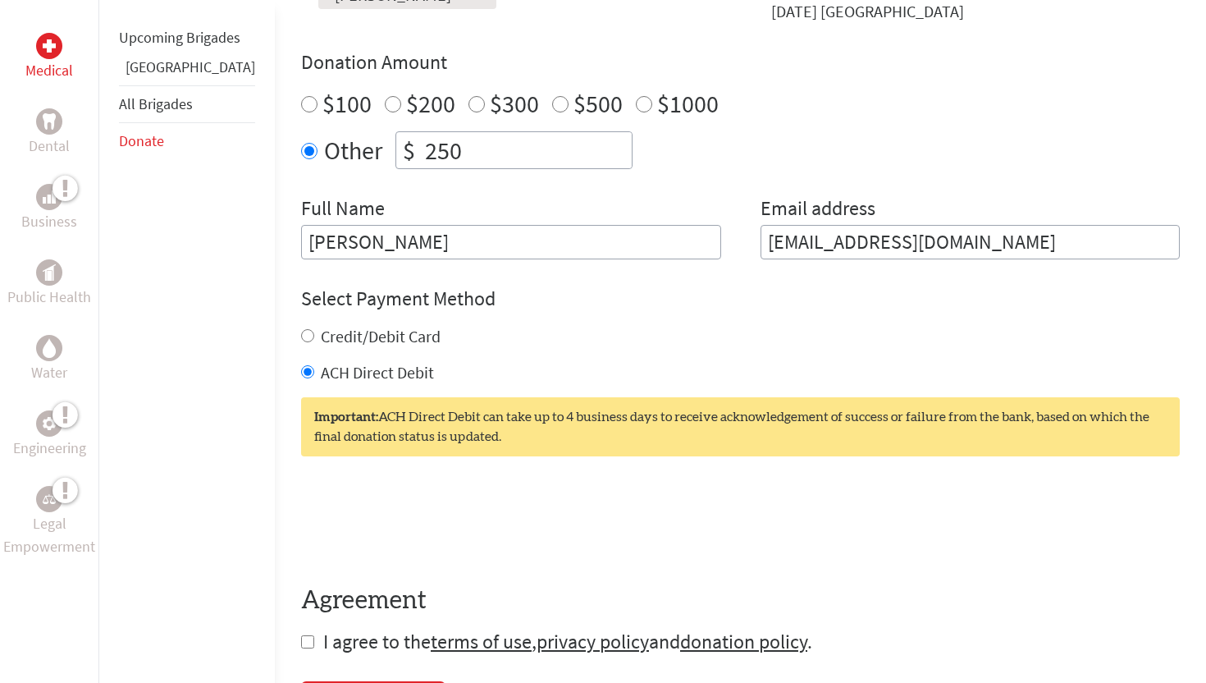
scroll to position [668, 0]
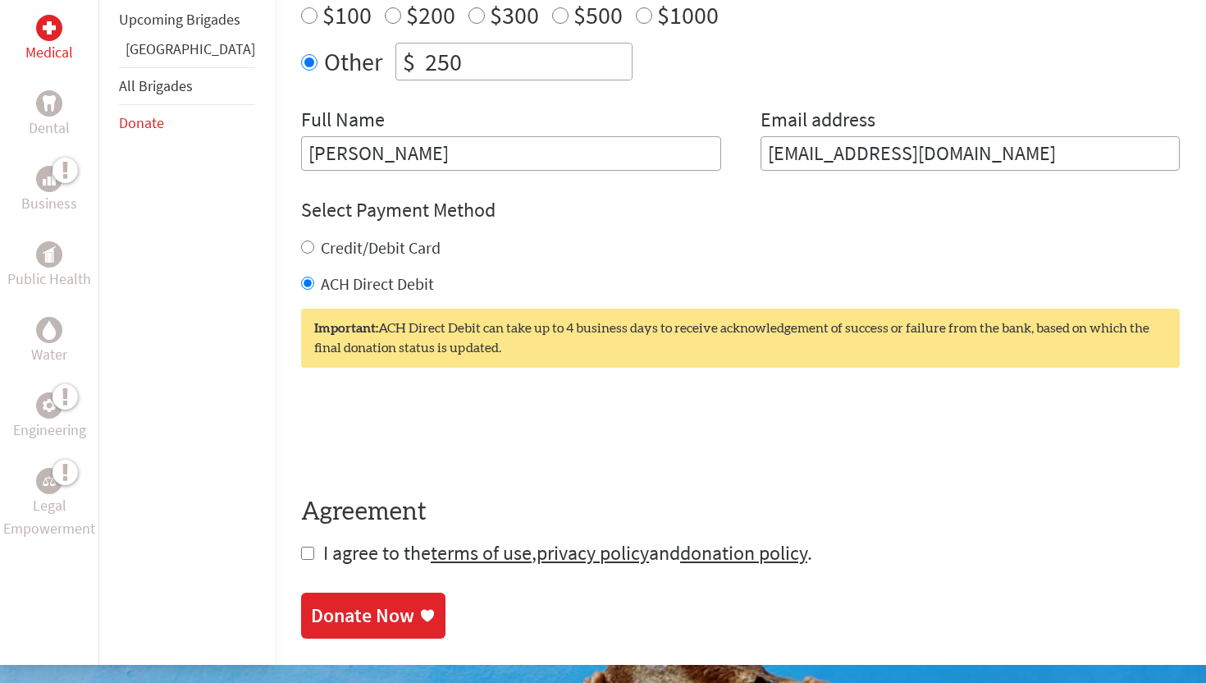
click at [301, 548] on input "checkbox" at bounding box center [307, 553] width 13 height 13
checkbox input "true"
click at [311, 610] on div "Donate Now" at bounding box center [362, 617] width 103 height 26
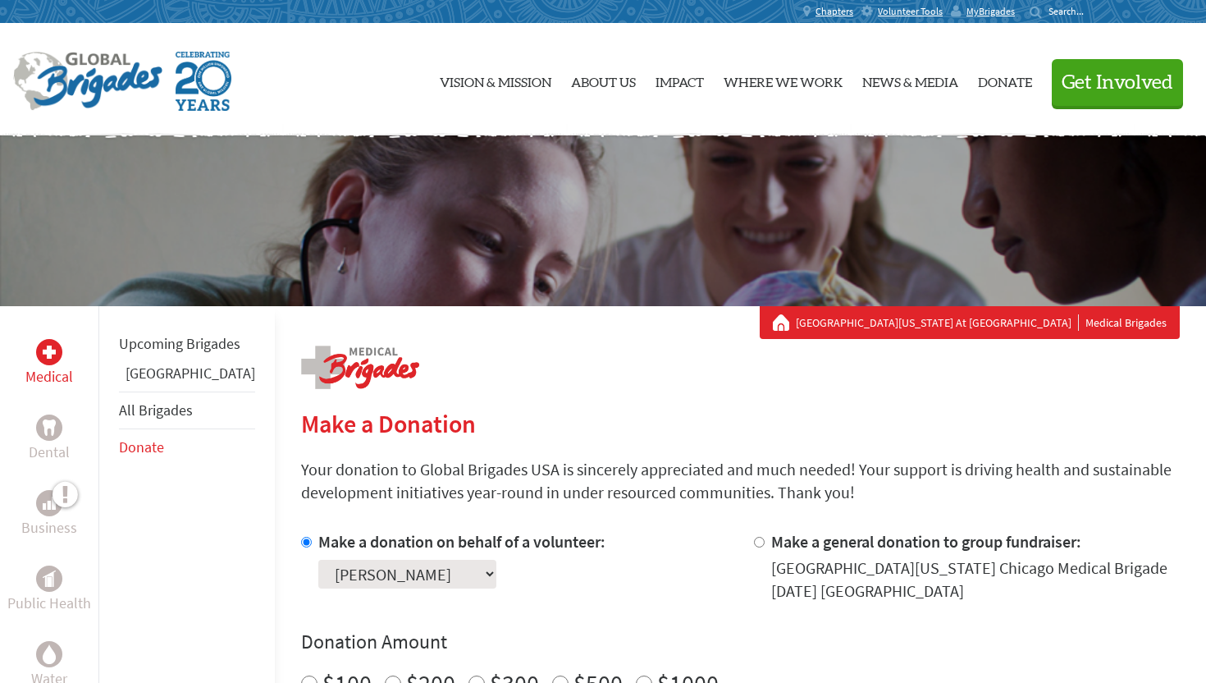
scroll to position [125, 0]
